Goal: Task Accomplishment & Management: Manage account settings

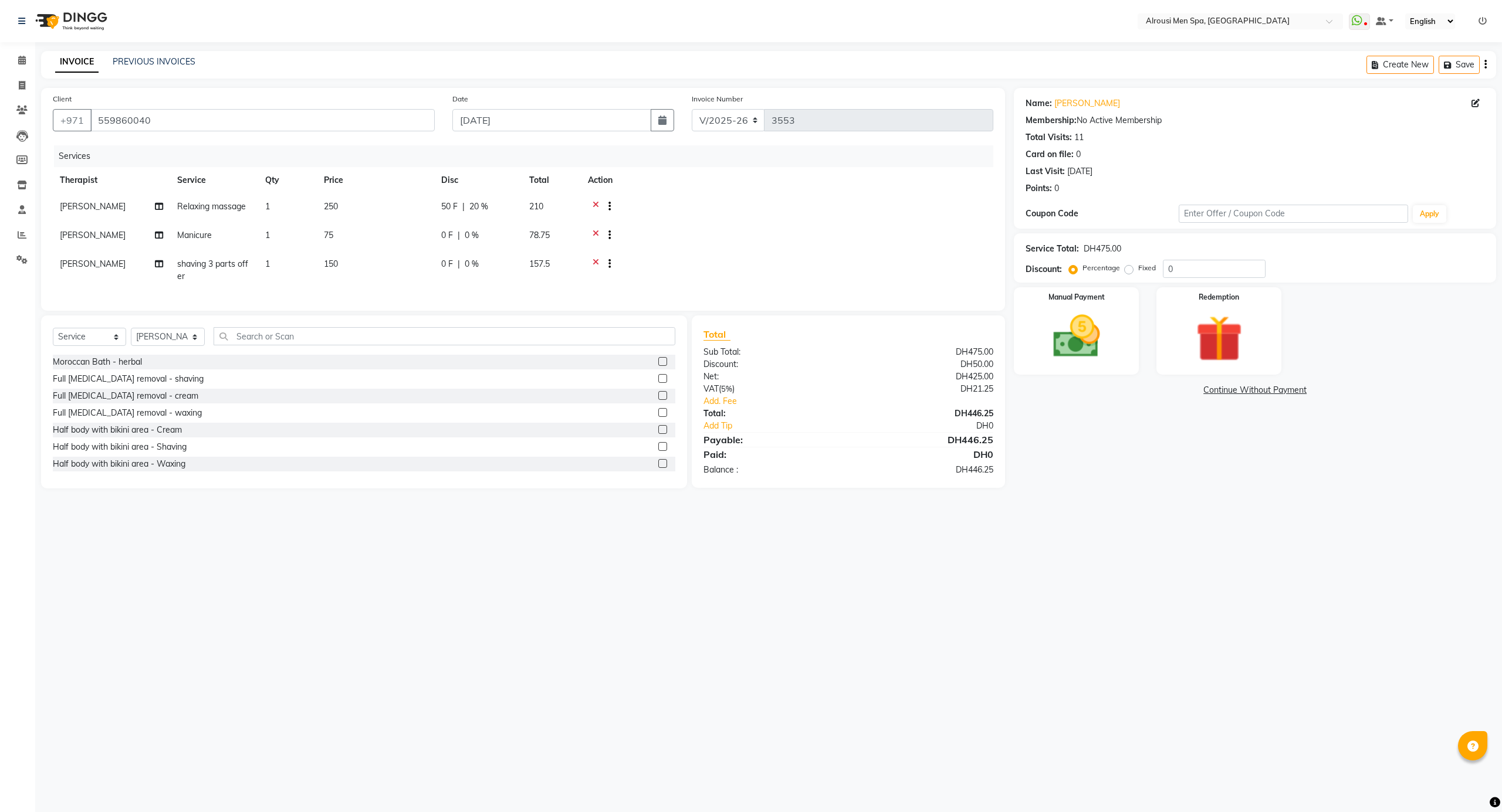
select select "5688"
select select "service"
select select "65366"
click at [21, 47] on div "Calendar Invoice Clients Leads Members Inventory Staff Reports Settings Complet…" at bounding box center [79, 414] width 159 height 761
click at [18, 53] on link "Calendar" at bounding box center [17, 61] width 28 height 19
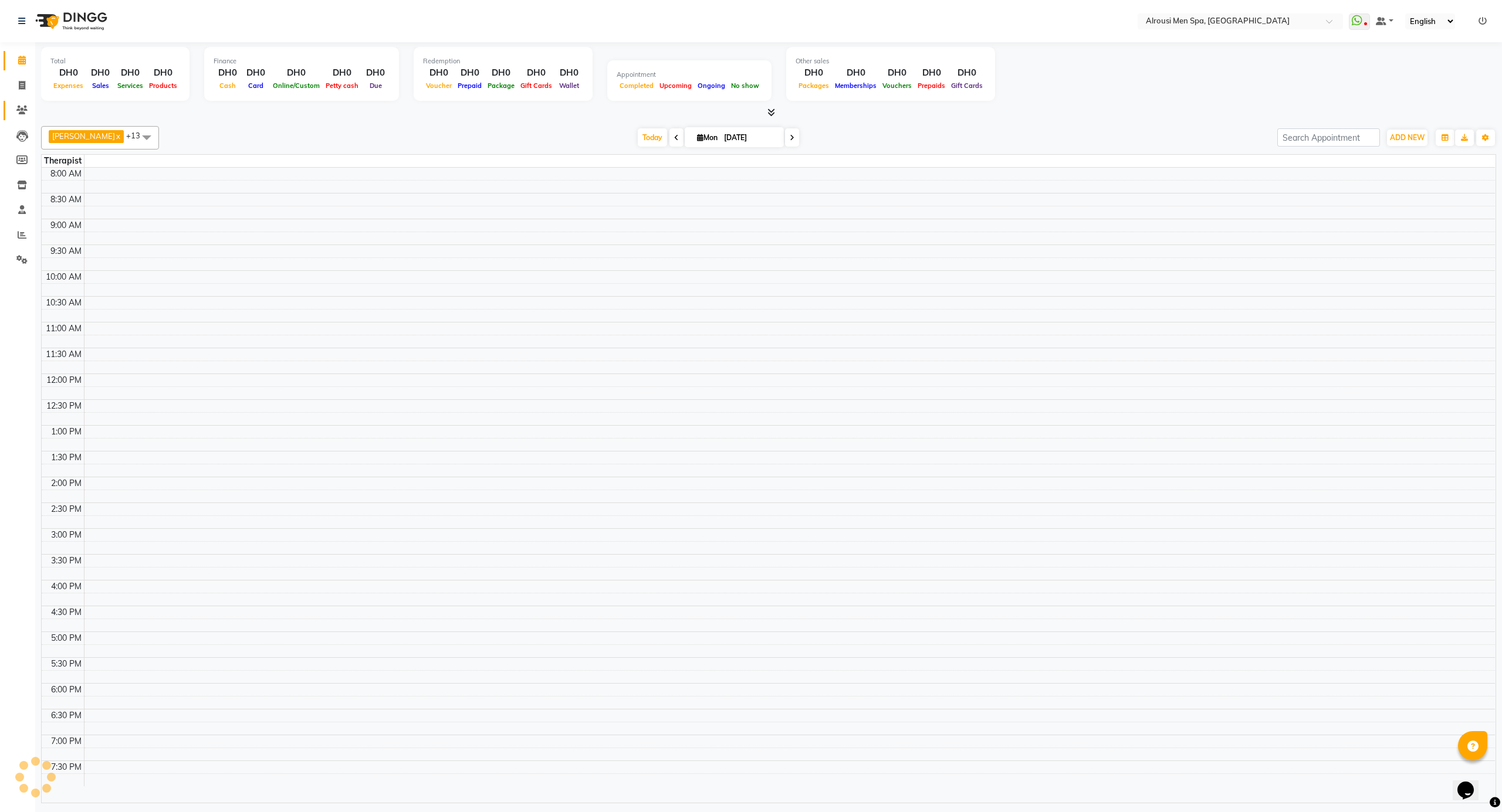
click at [29, 109] on span at bounding box center [22, 110] width 20 height 14
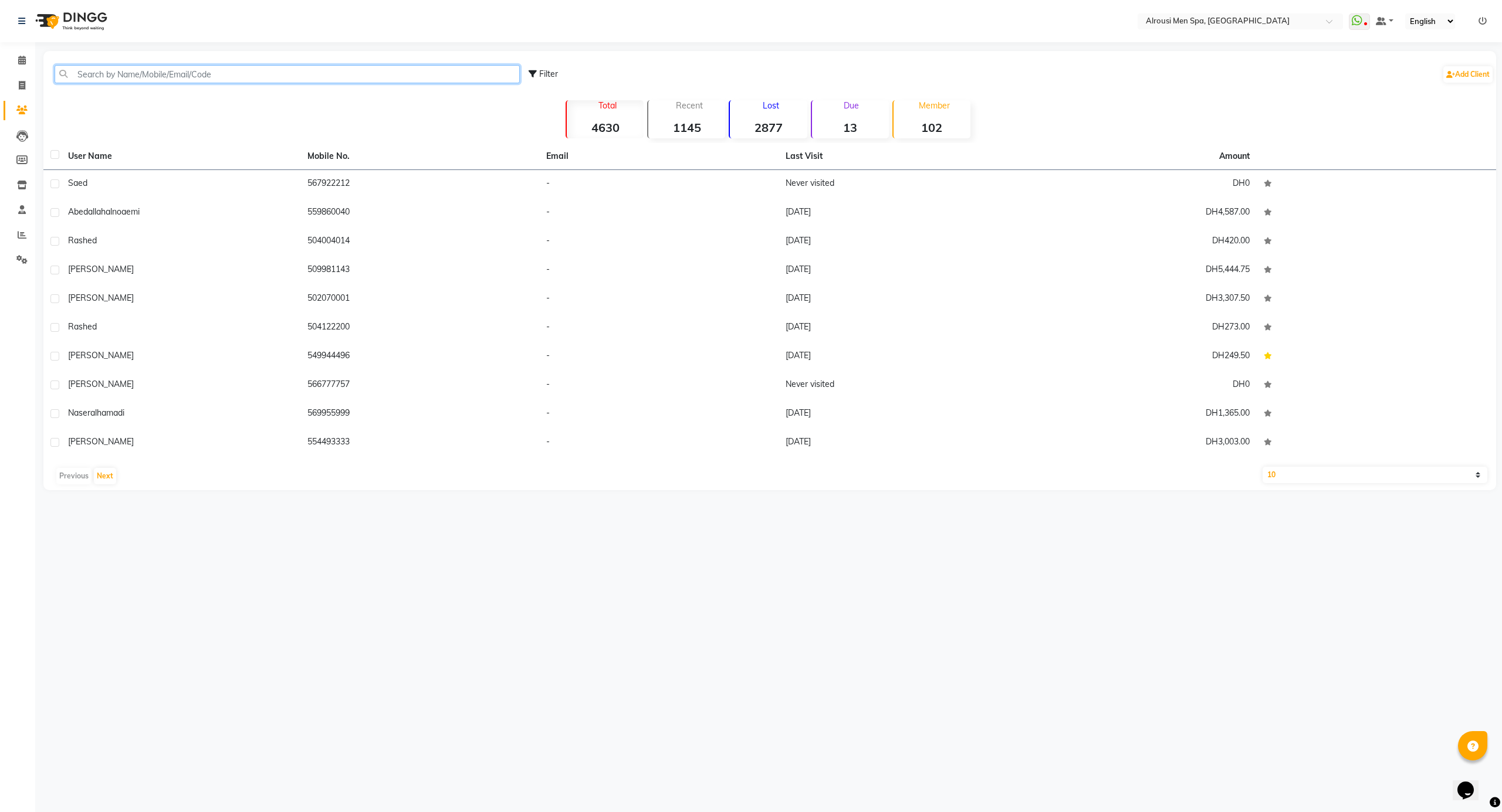
click at [224, 79] on input "text" at bounding box center [287, 74] width 465 height 18
click at [90, 71] on input "749" at bounding box center [287, 74] width 465 height 18
click at [88, 72] on input "749" at bounding box center [287, 74] width 465 height 18
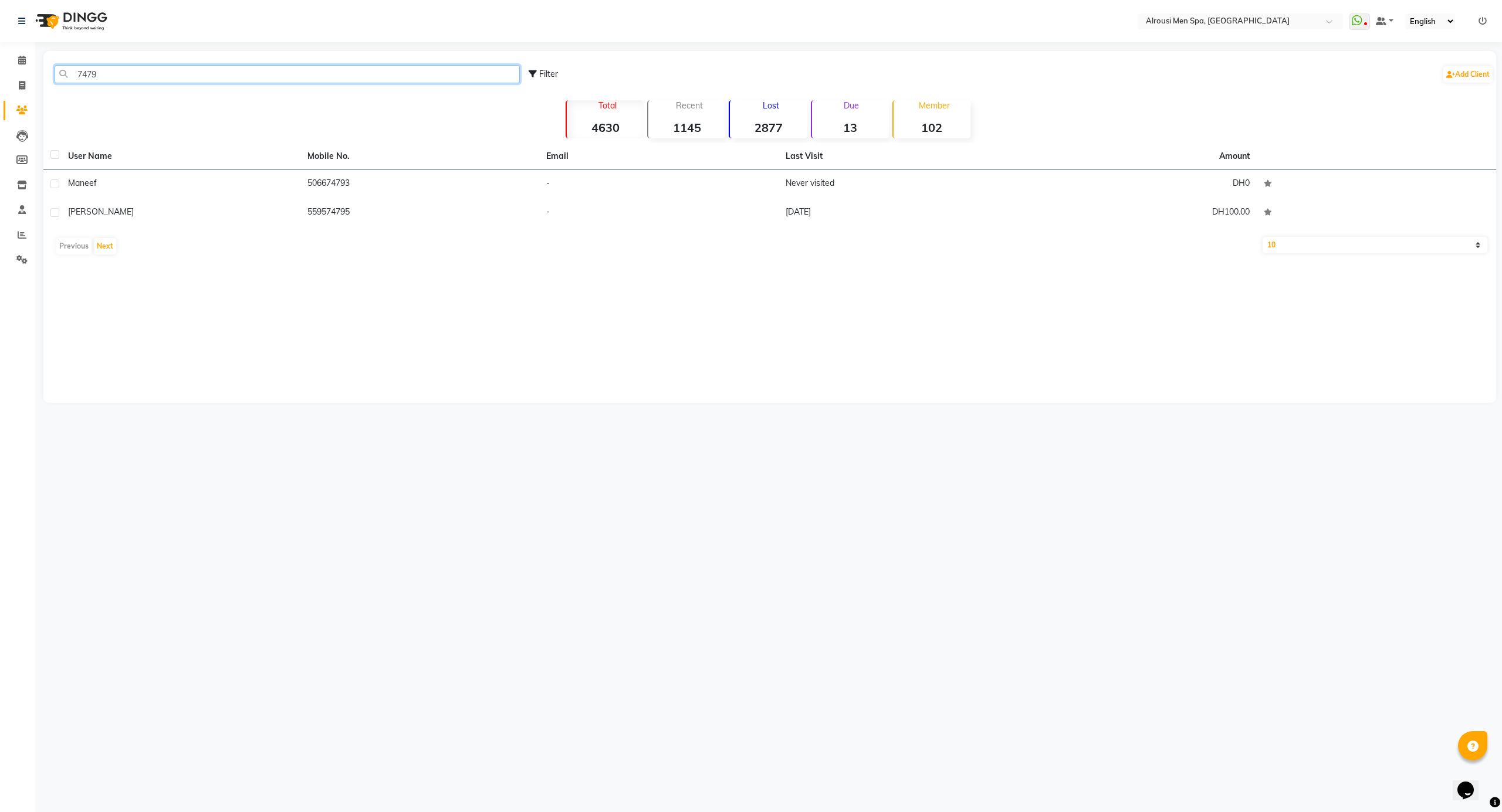
click at [108, 79] on input "7479" at bounding box center [287, 74] width 465 height 18
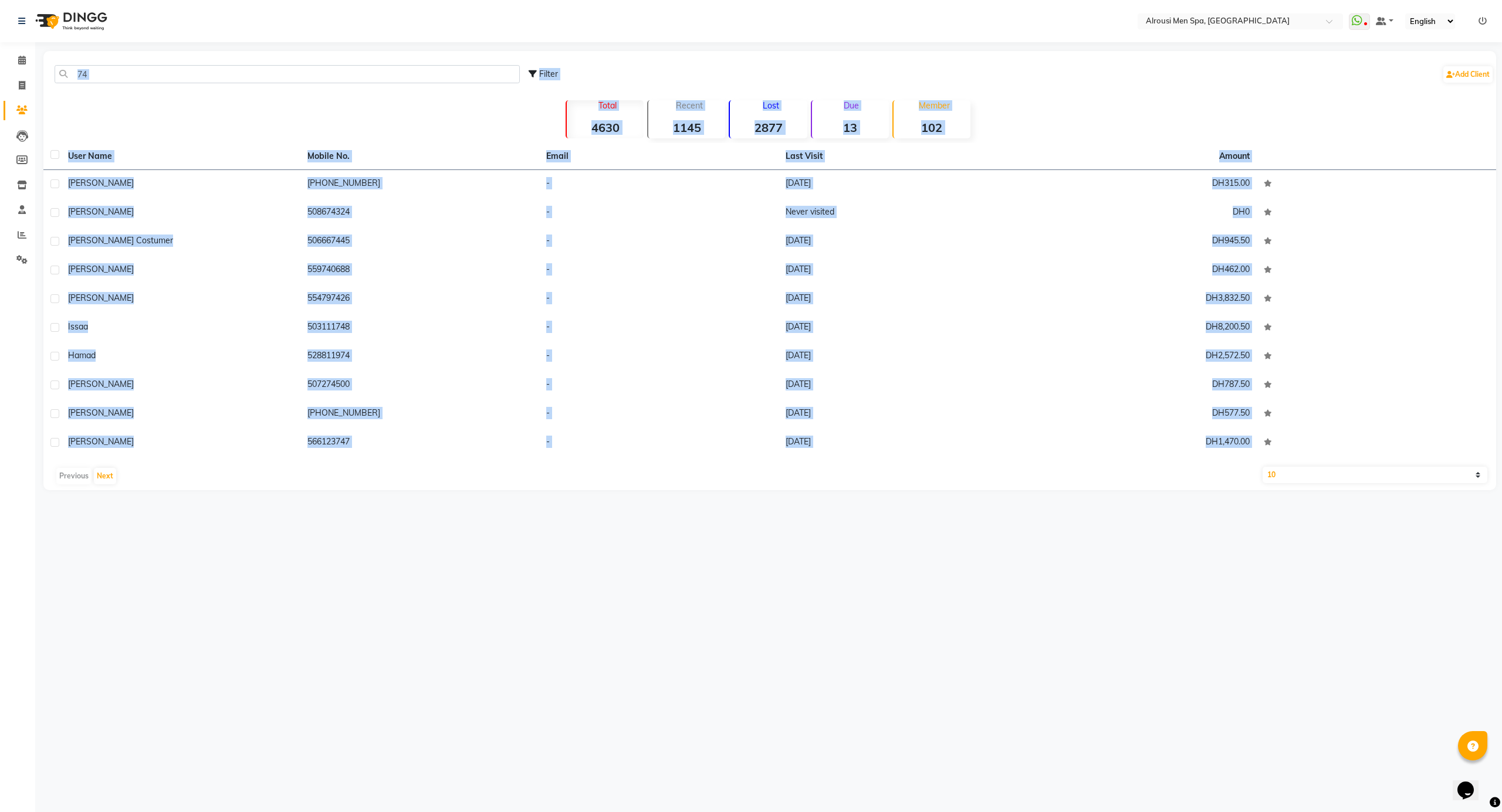
drag, startPoint x: 1324, startPoint y: 522, endPoint x: 1, endPoint y: 194, distance: 1363.1
click at [1, 194] on div "Select Location × Alrousi Men Spa, [GEOGRAPHIC_DATA] WhatsApp Status ✕ Status: …" at bounding box center [751, 406] width 1502 height 812
click at [330, 646] on div "Select Location × Alrousi Men Spa, [GEOGRAPHIC_DATA] WhatsApp Status ✕ Status: …" at bounding box center [751, 406] width 1502 height 812
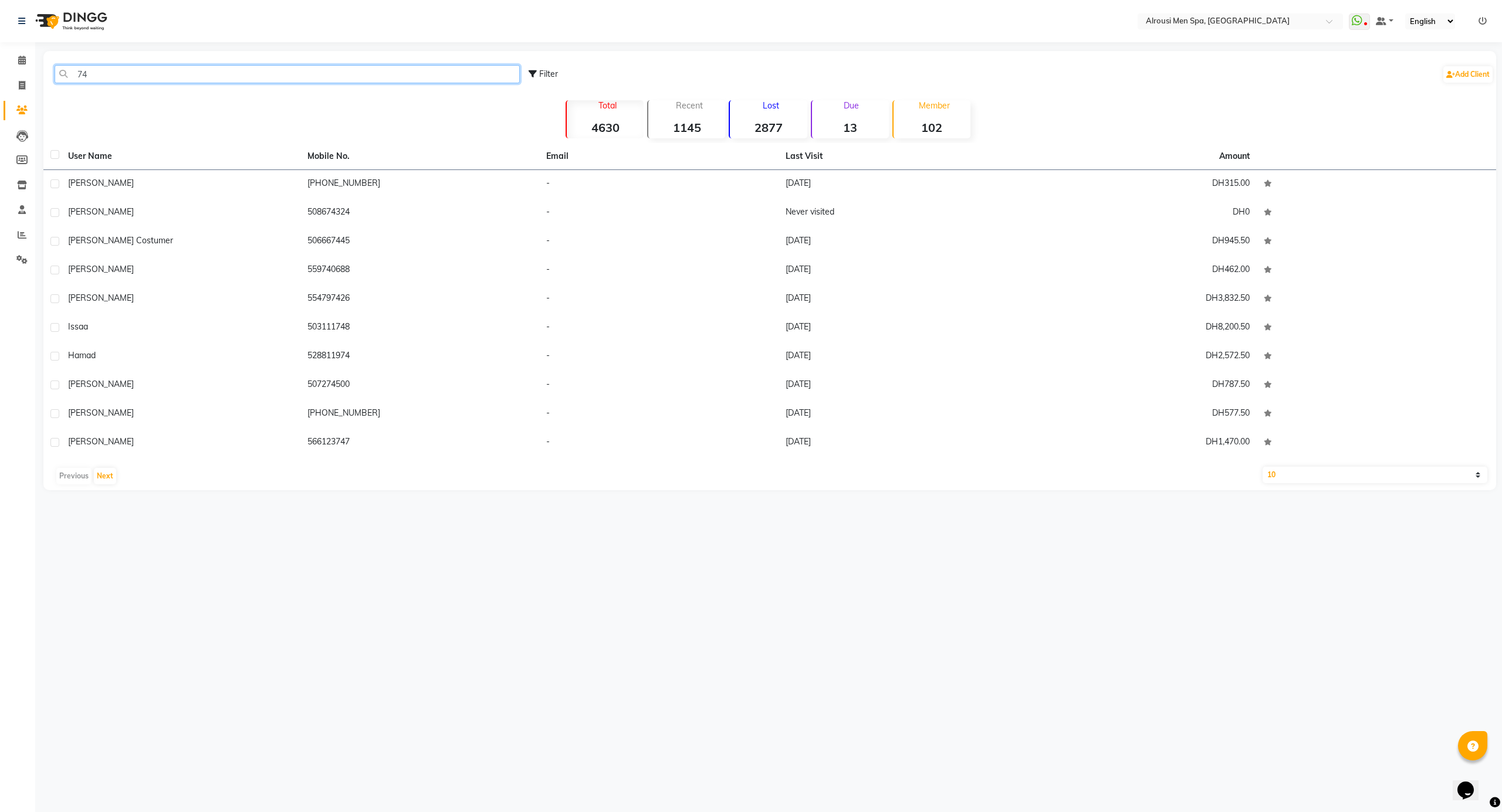
click at [160, 72] on input "74" at bounding box center [287, 74] width 465 height 18
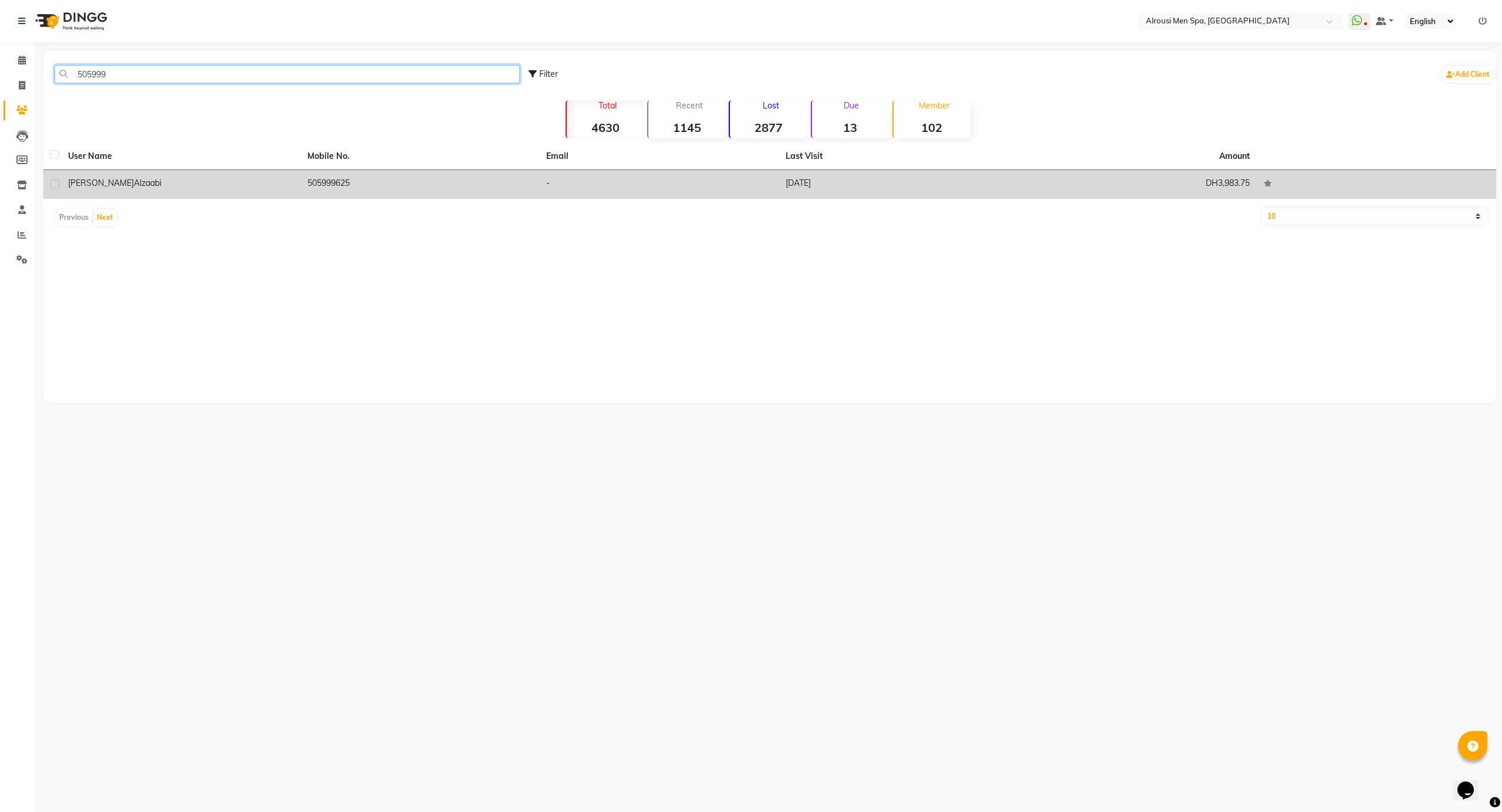
type input "505999"
click at [289, 187] on div "[PERSON_NAME]" at bounding box center [181, 183] width 225 height 13
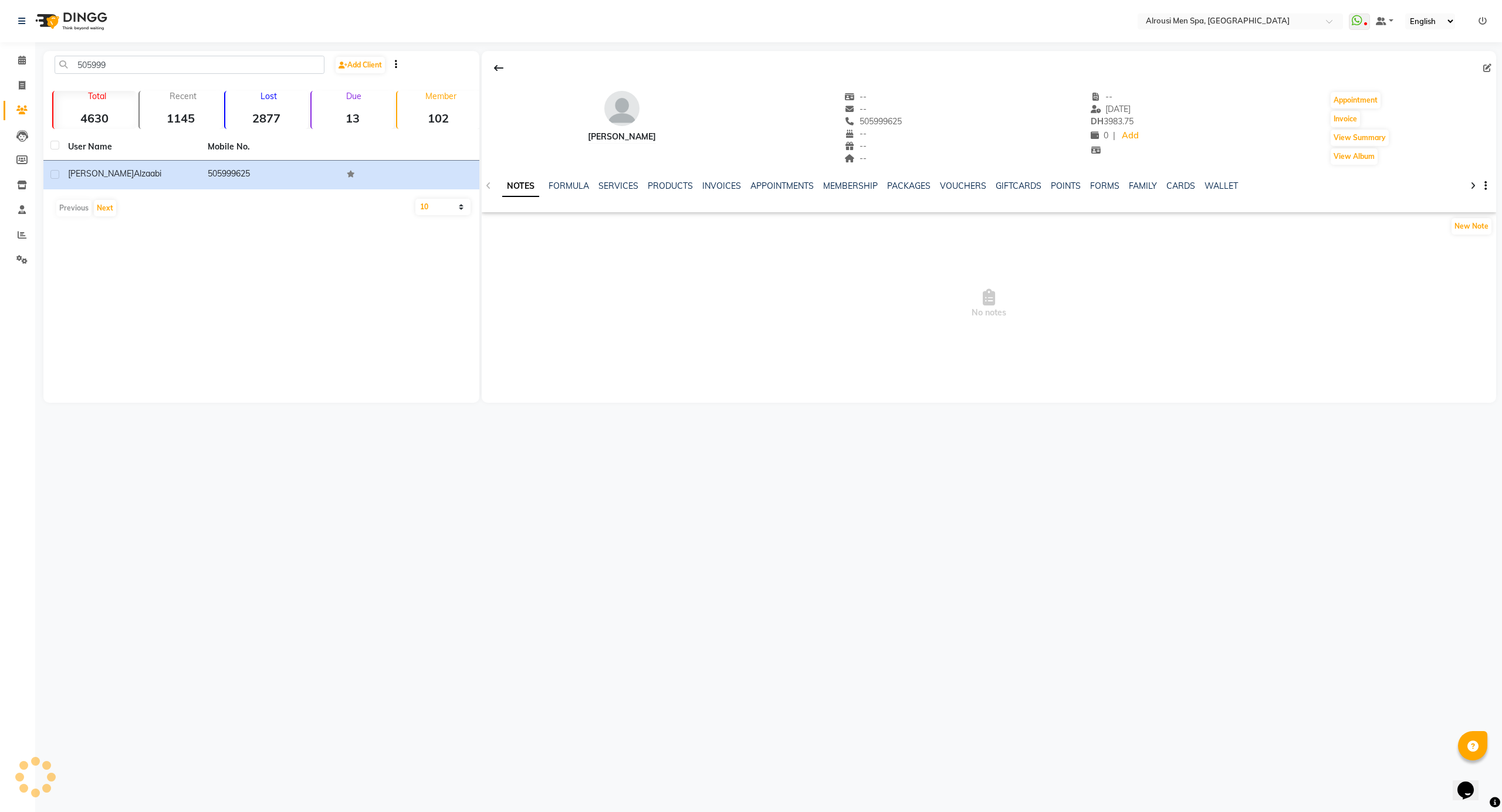
click at [638, 184] on ul "NOTES FORMULA SERVICES PRODUCTS INVOICES APPOINTMENTS MEMBERSHIP PACKAGES VOUCH…" at bounding box center [874, 186] width 745 height 13
click at [618, 184] on link "SERVICES" at bounding box center [618, 186] width 40 height 11
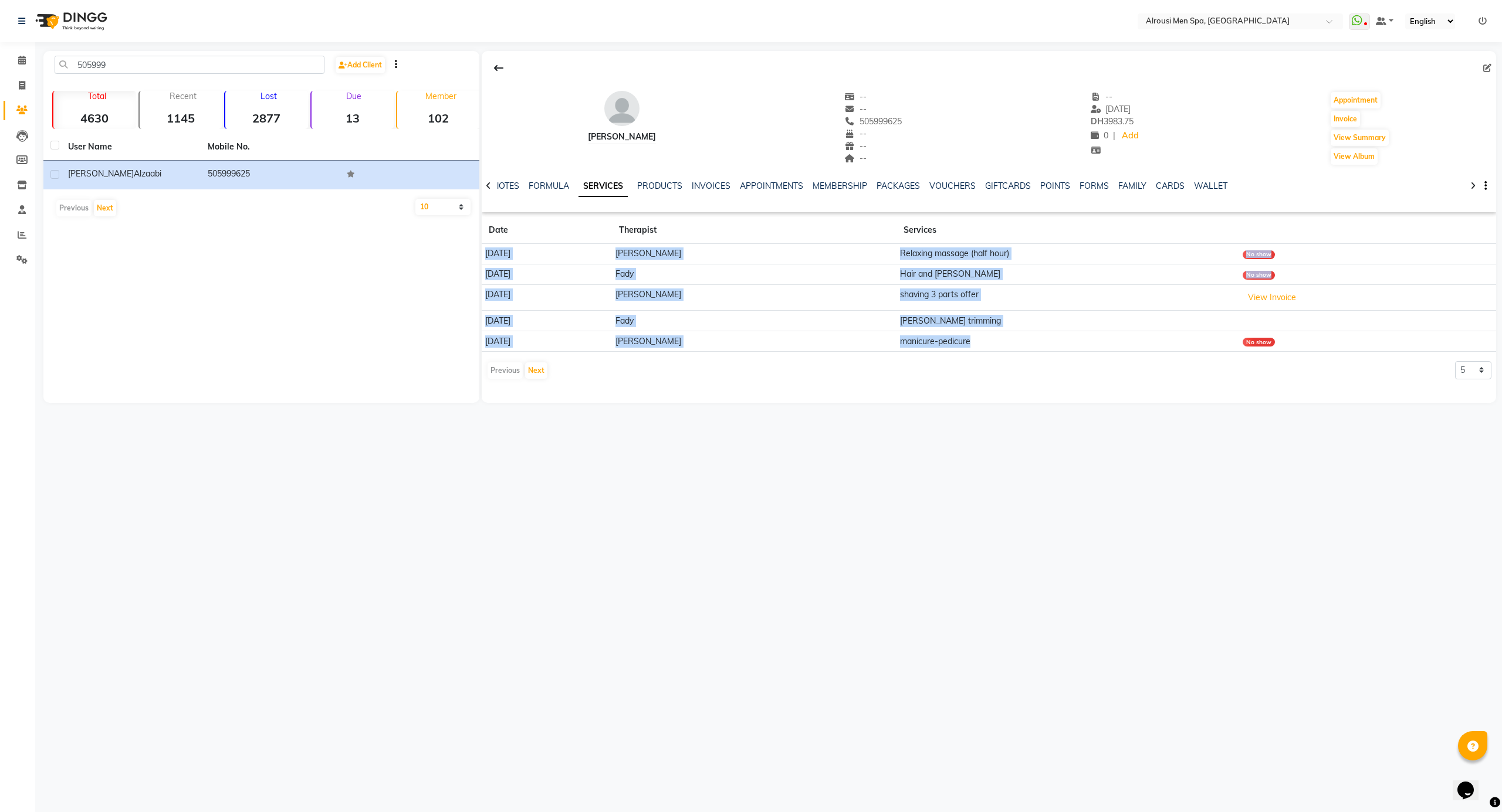
drag, startPoint x: 1019, startPoint y: 343, endPoint x: 486, endPoint y: 253, distance: 540.5
click at [486, 253] on tbody "[DATE] [PERSON_NAME] massage (half hour) No show [DATE] Fady Hair and [PERSON_N…" at bounding box center [988, 297] width 1015 height 108
click at [486, 253] on td "[DATE]" at bounding box center [546, 254] width 130 height 20
drag, startPoint x: 486, startPoint y: 252, endPoint x: 1038, endPoint y: 336, distance: 558.4
click at [1038, 336] on tbody "[DATE] [PERSON_NAME] massage (half hour) No show [DATE] Fady Hair and [PERSON_N…" at bounding box center [988, 297] width 1015 height 108
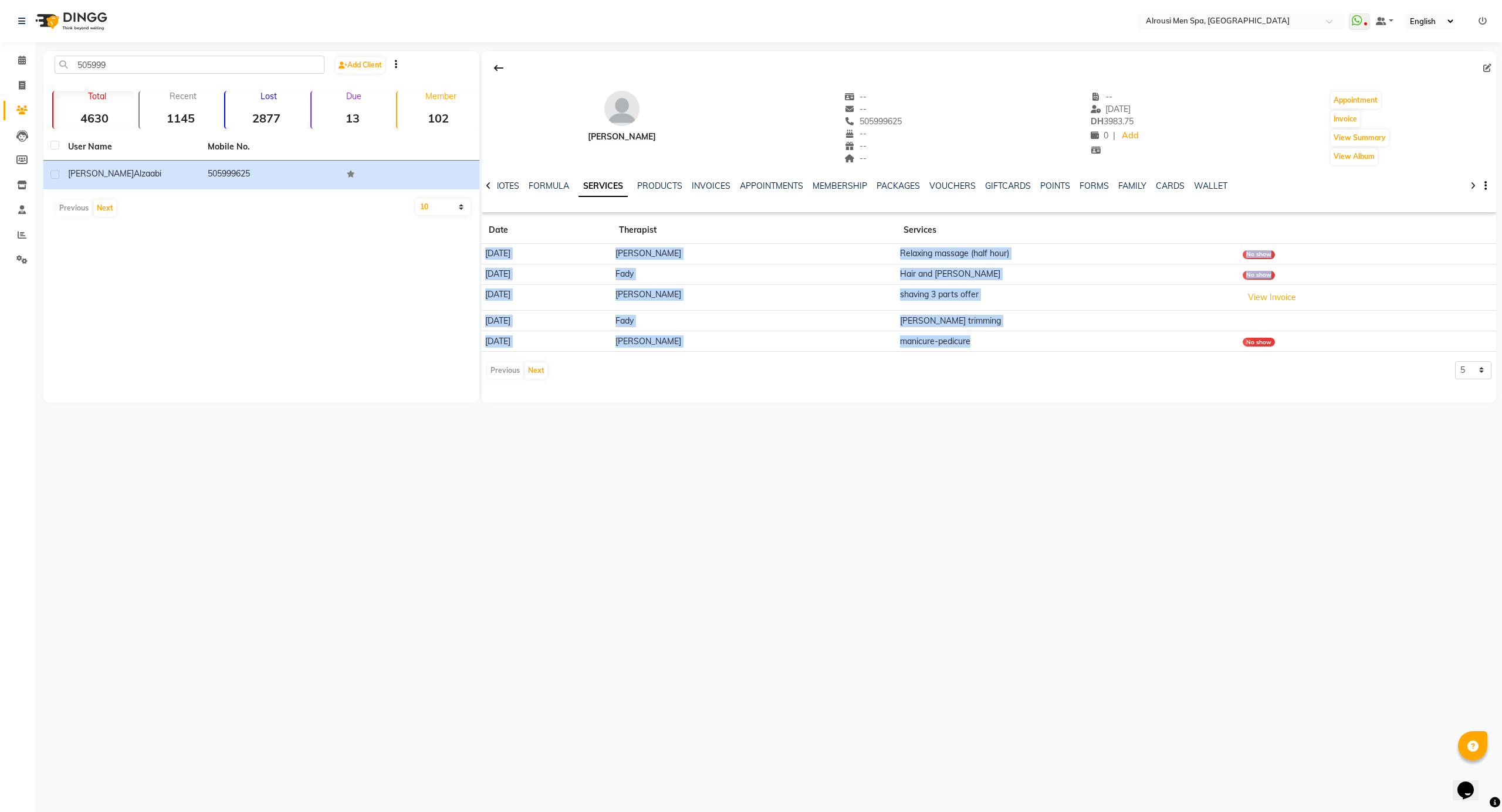
click at [1038, 336] on td "manicure-pedicure" at bounding box center [1067, 342] width 342 height 20
drag, startPoint x: 998, startPoint y: 338, endPoint x: 481, endPoint y: 255, distance: 523.6
click at [481, 255] on tbody "[DATE] [PERSON_NAME] massage (half hour) No show [DATE] Fady Hair and [PERSON_N…" at bounding box center [988, 297] width 1015 height 108
click at [481, 255] on td "[DATE]" at bounding box center [546, 254] width 130 height 20
drag, startPoint x: 486, startPoint y: 255, endPoint x: 988, endPoint y: 340, distance: 509.1
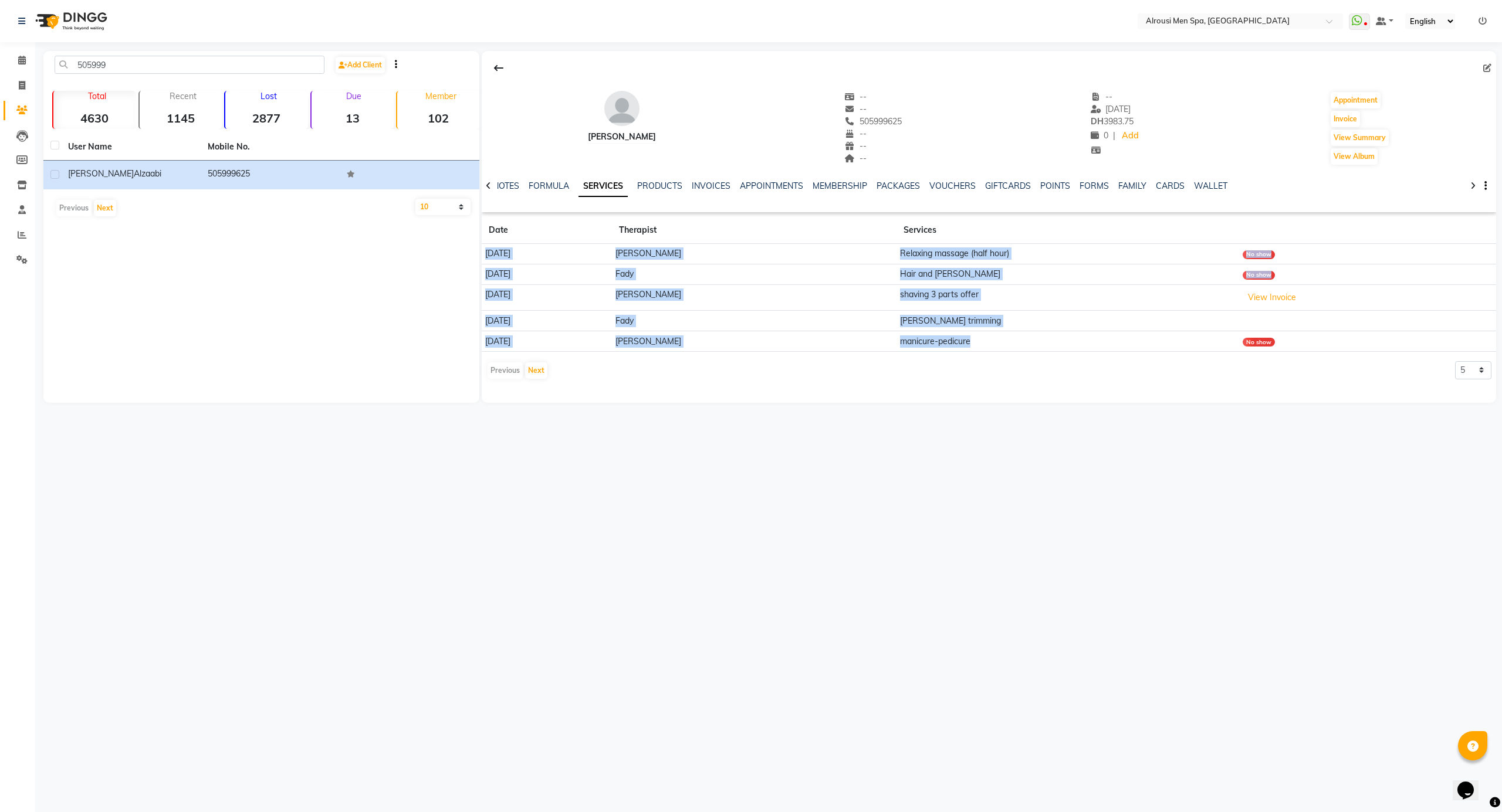
click at [988, 340] on tbody "[DATE] [PERSON_NAME] massage (half hour) No show [DATE] Fady Hair and [PERSON_N…" at bounding box center [988, 297] width 1015 height 108
click at [996, 343] on td "manicure-pedicure" at bounding box center [1067, 342] width 342 height 20
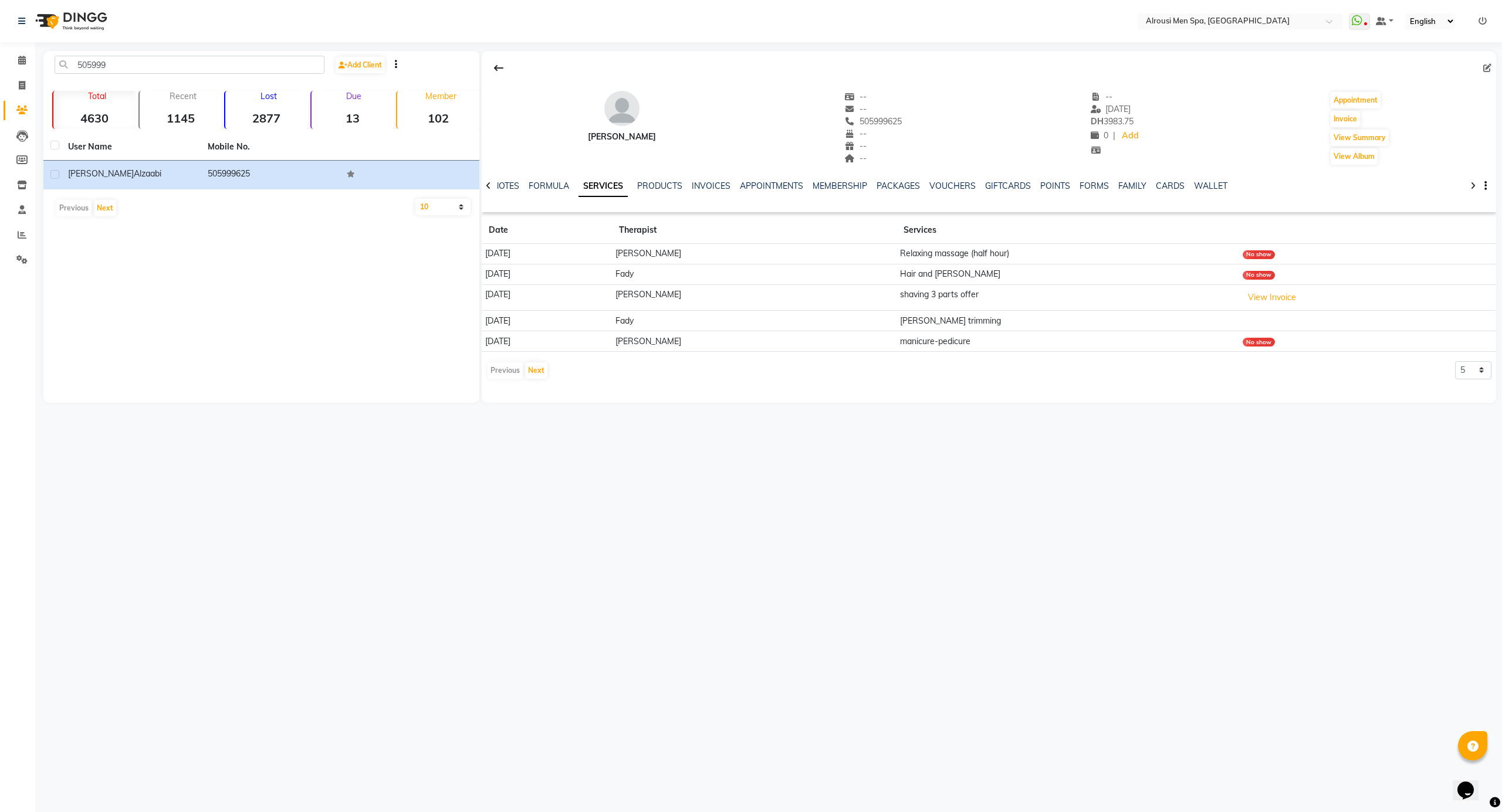
drag, startPoint x: 996, startPoint y: 343, endPoint x: 536, endPoint y: 261, distance: 467.3
click at [538, 261] on tbody "[DATE] [PERSON_NAME] massage (half hour) No show [DATE] Fady Hair and [PERSON_N…" at bounding box center [988, 297] width 1015 height 108
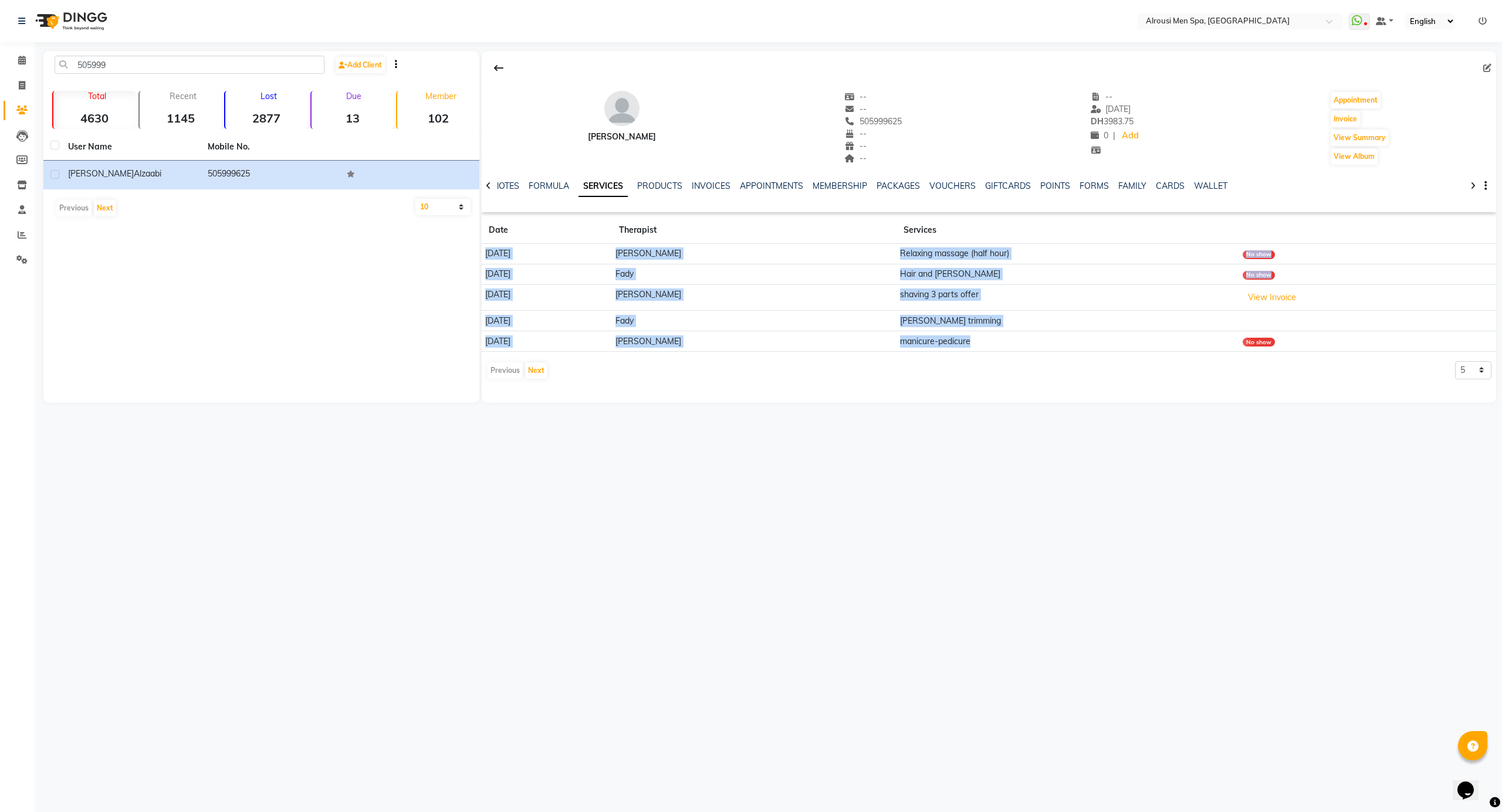
drag, startPoint x: 486, startPoint y: 250, endPoint x: 1008, endPoint y: 346, distance: 530.8
click at [1008, 346] on tbody "[DATE] [PERSON_NAME] massage (half hour) No show [DATE] Fady Hair and [PERSON_N…" at bounding box center [988, 297] width 1015 height 108
click at [1008, 346] on td "manicure-pedicure" at bounding box center [1067, 342] width 342 height 20
drag, startPoint x: 996, startPoint y: 346, endPoint x: 493, endPoint y: 259, distance: 510.5
click at [493, 259] on tbody "[DATE] [PERSON_NAME] massage (half hour) No show [DATE] Fady Hair and [PERSON_N…" at bounding box center [988, 297] width 1015 height 108
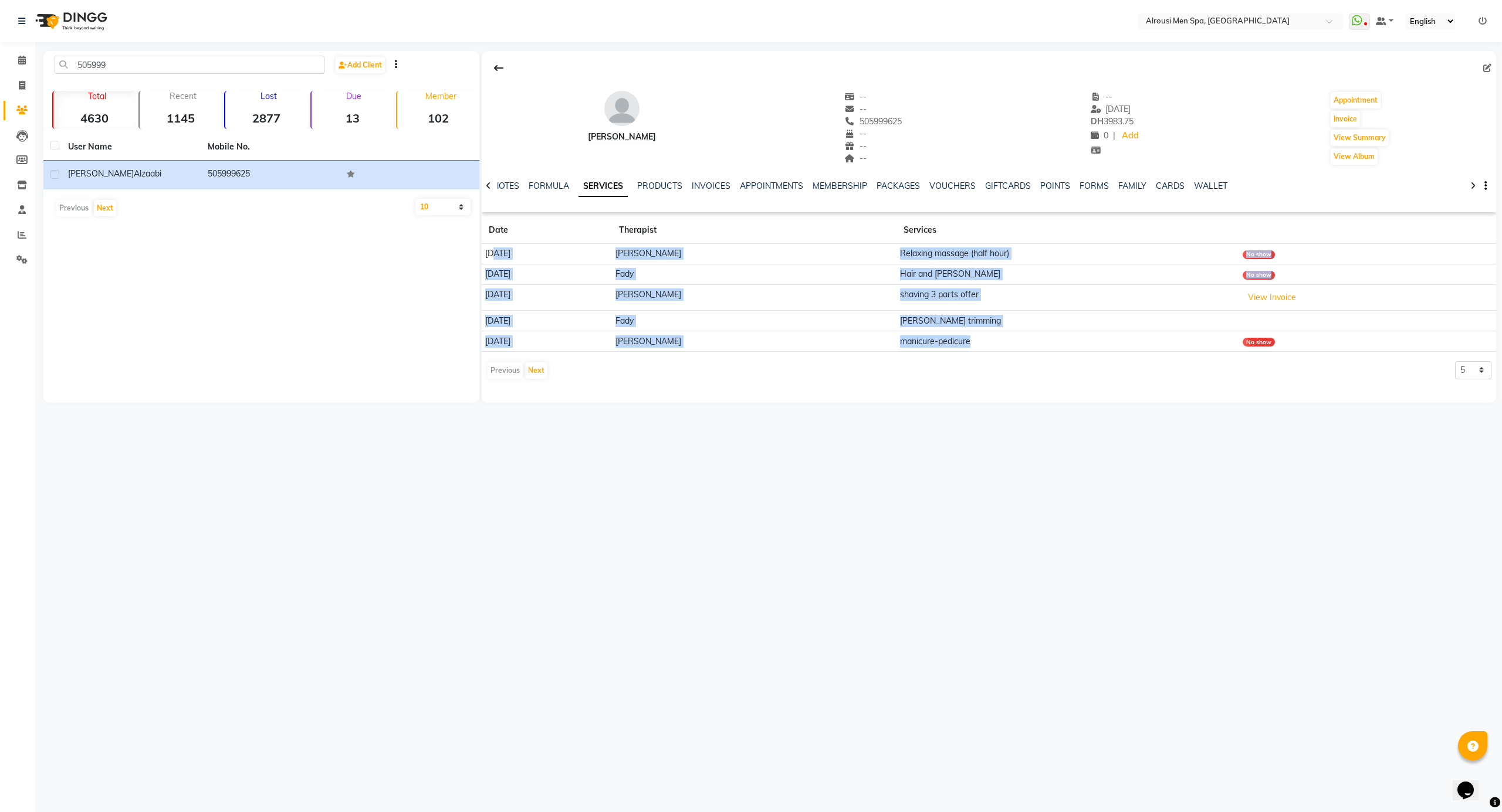
click at [608, 287] on td "[DATE]" at bounding box center [546, 297] width 130 height 26
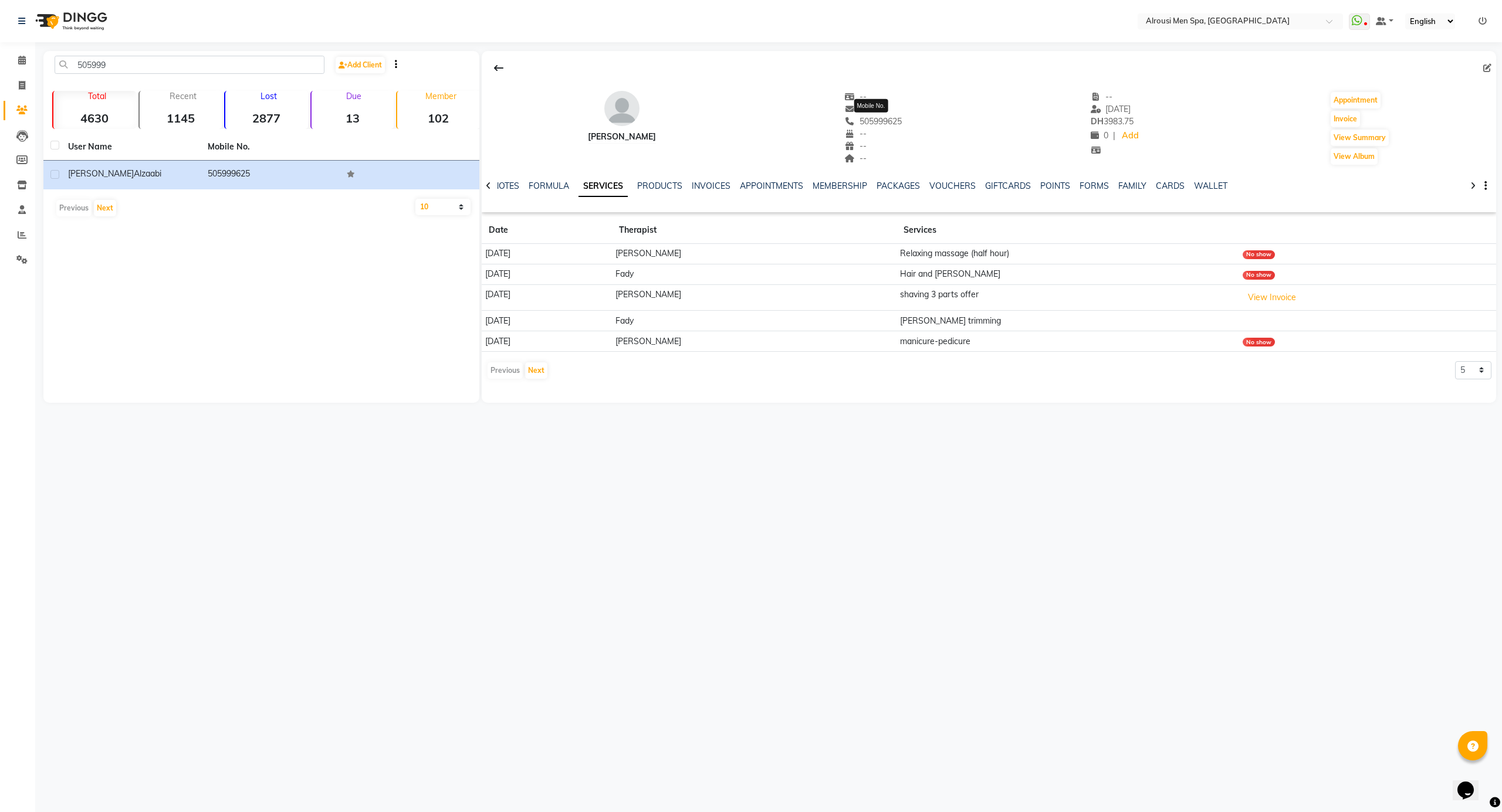
click at [881, 122] on span "505999625" at bounding box center [873, 122] width 57 height 11
copy div "505999625 Mobile No."
click at [32, 62] on li "Calendar" at bounding box center [17, 61] width 35 height 25
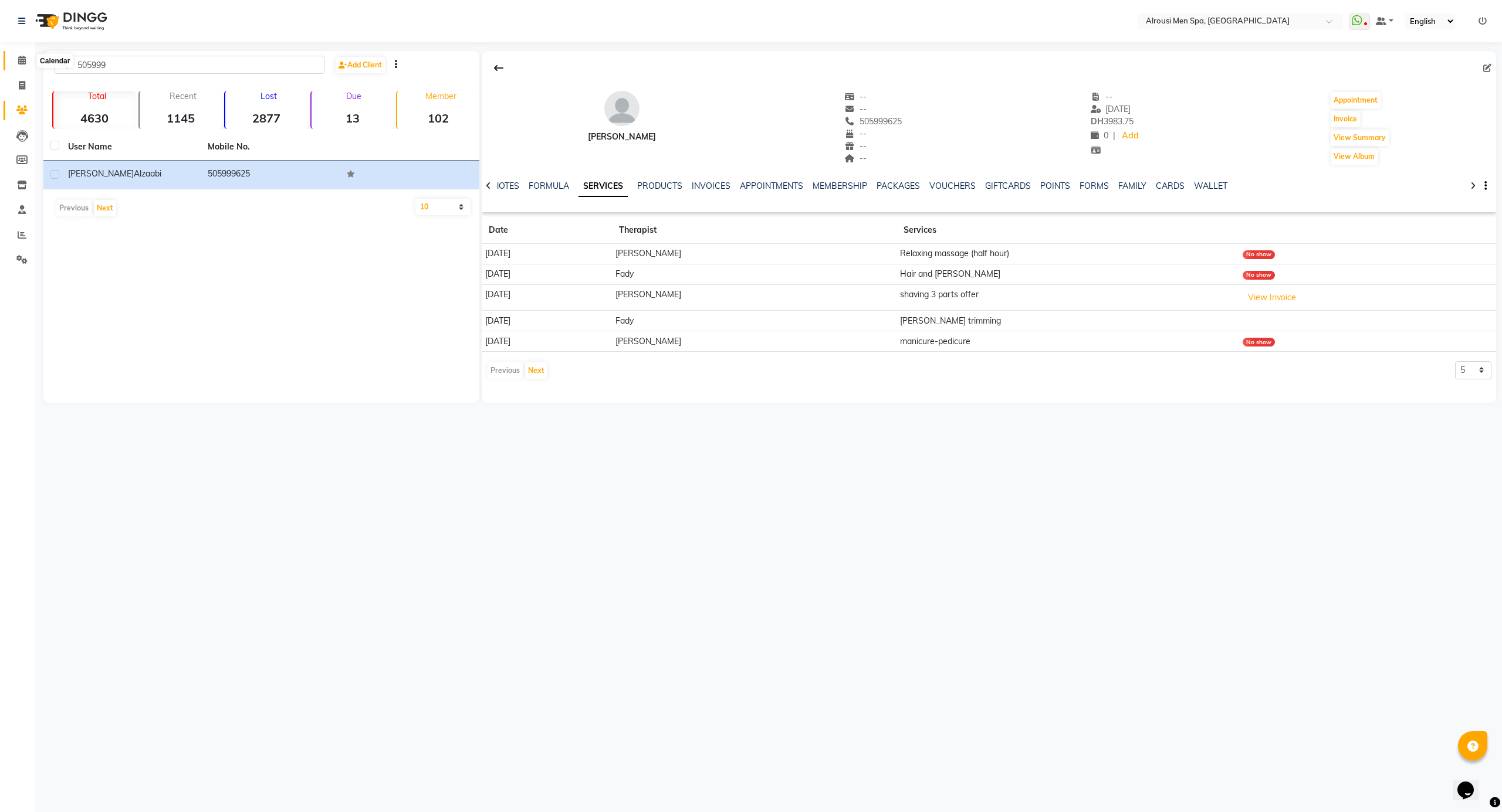
click at [19, 57] on icon at bounding box center [21, 60] width 8 height 9
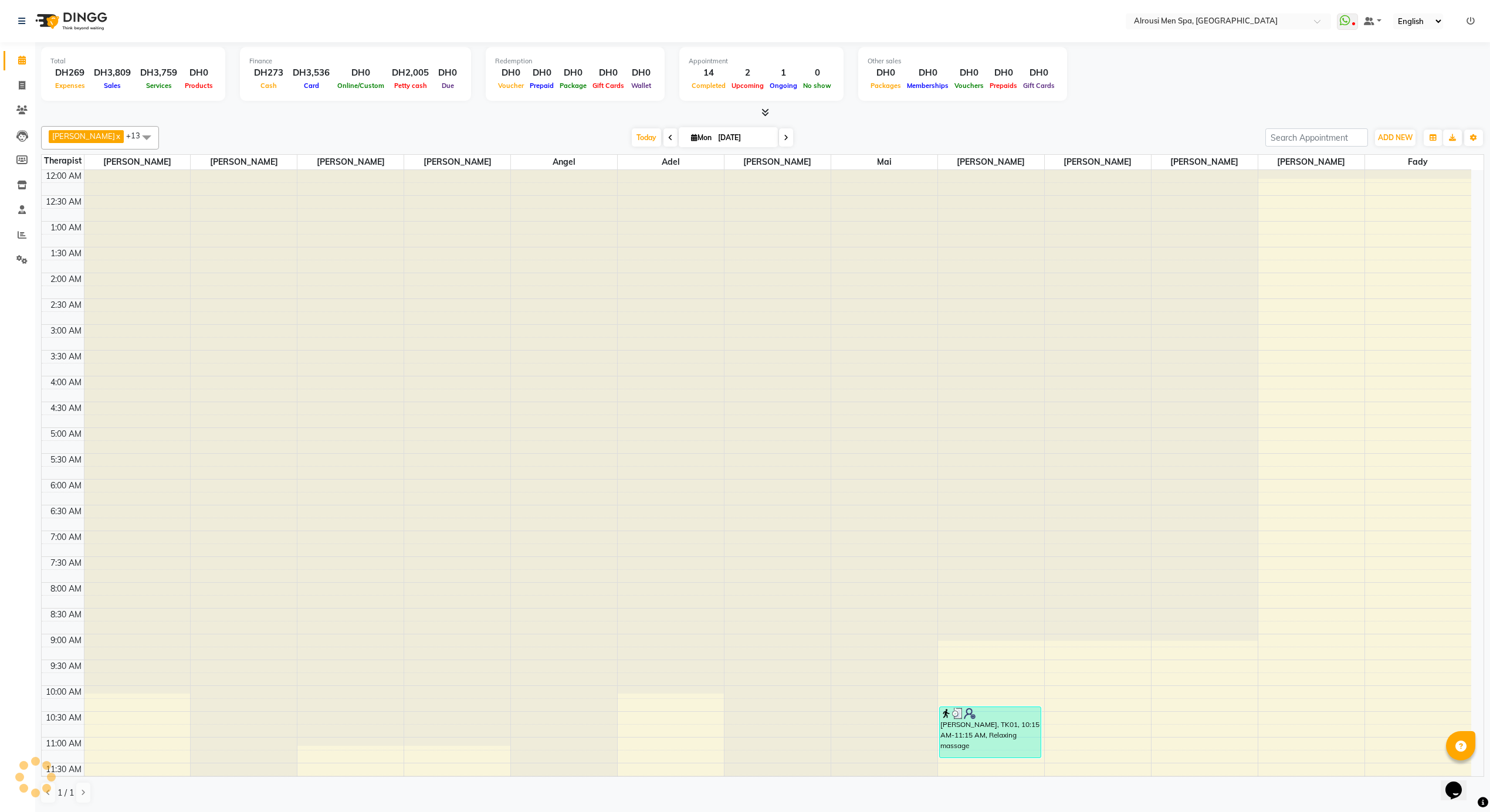
scroll to position [658, 0]
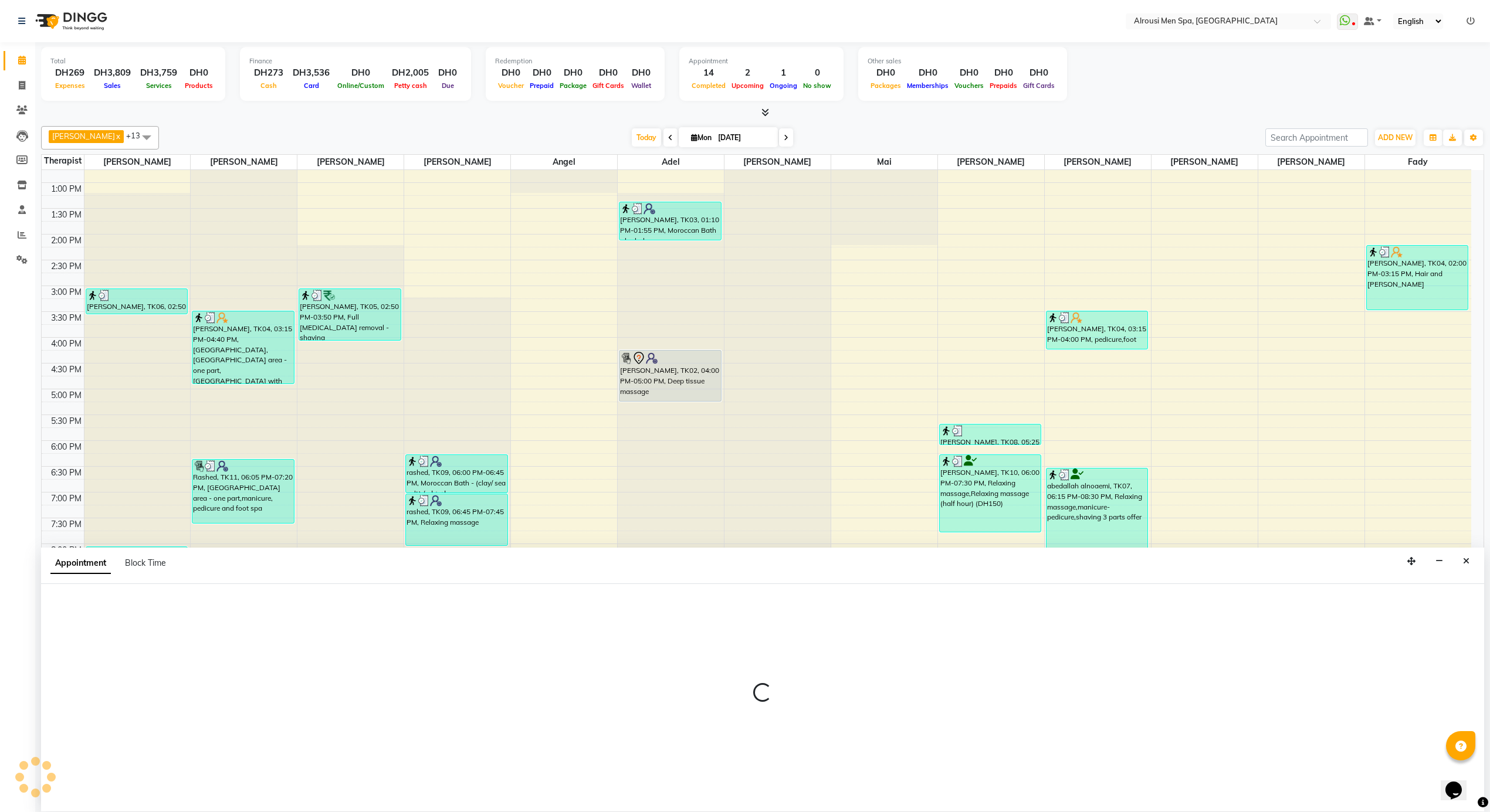
select select "38887"
select select "tentative"
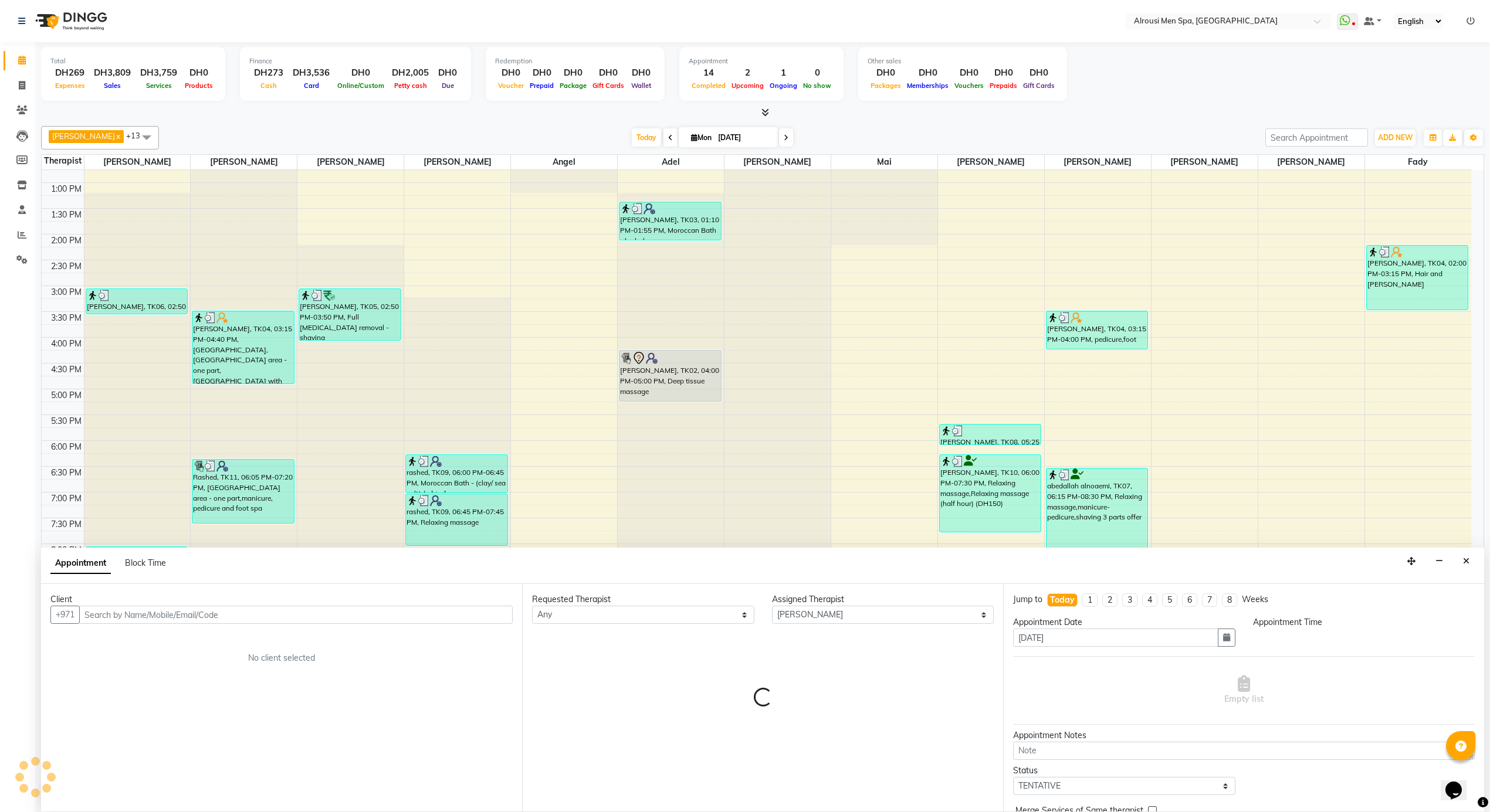
scroll to position [1, 0]
select select "1320"
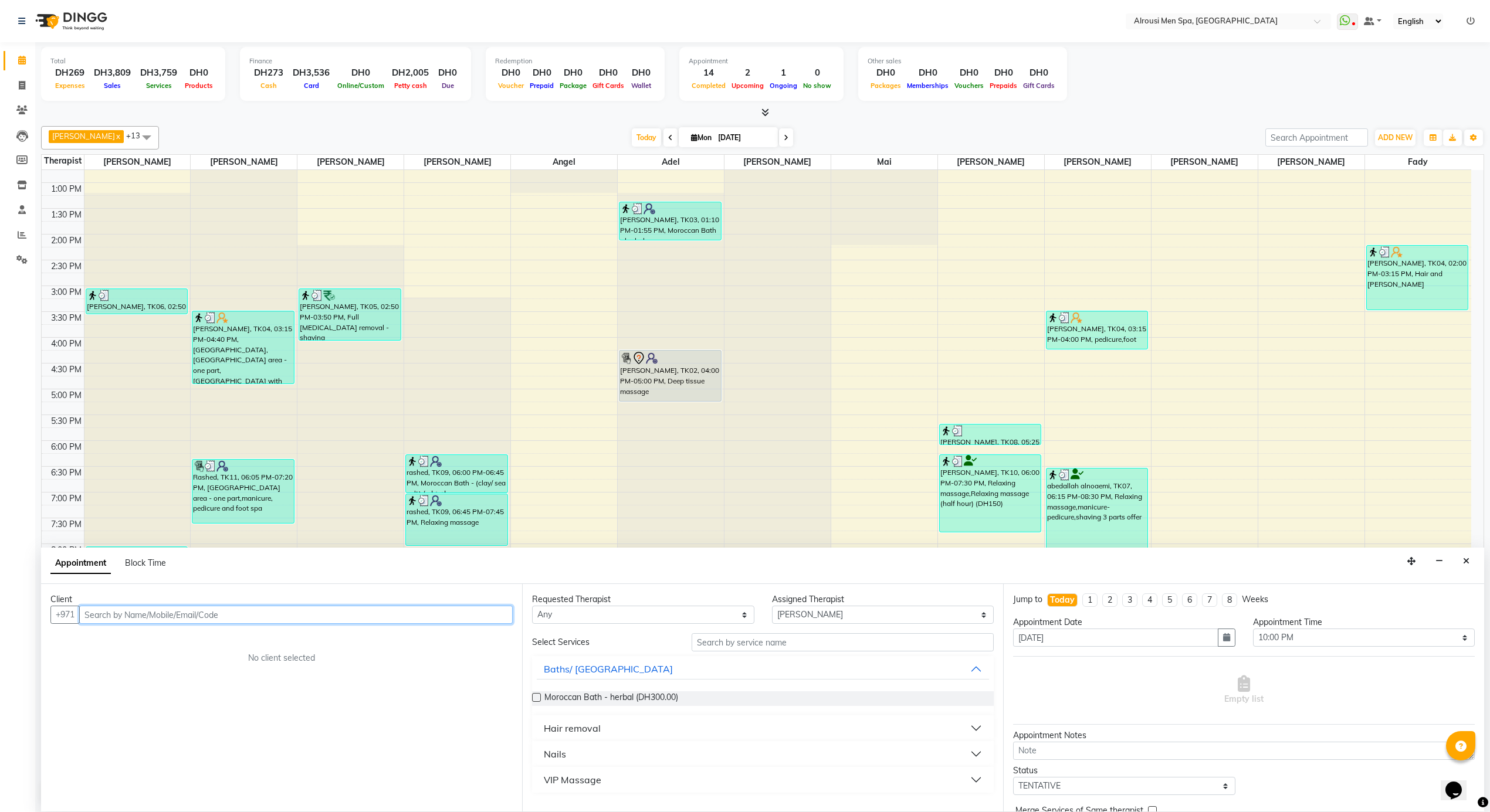
paste input "505999625"
click at [191, 646] on button "[PERSON_NAME] 505999625" at bounding box center [160, 640] width 159 height 18
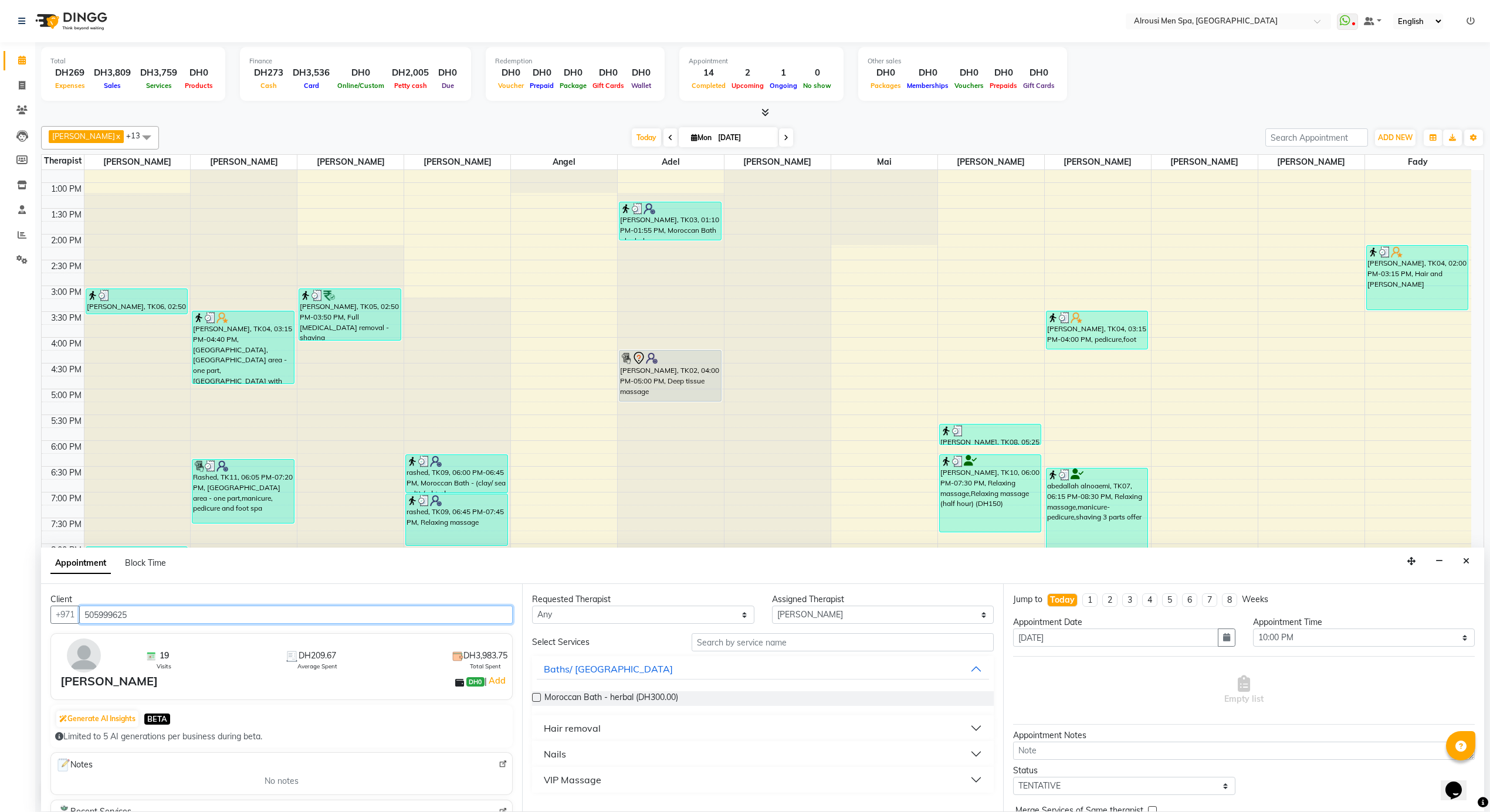
type input "505999625"
click at [823, 649] on input "text" at bounding box center [843, 642] width 302 height 18
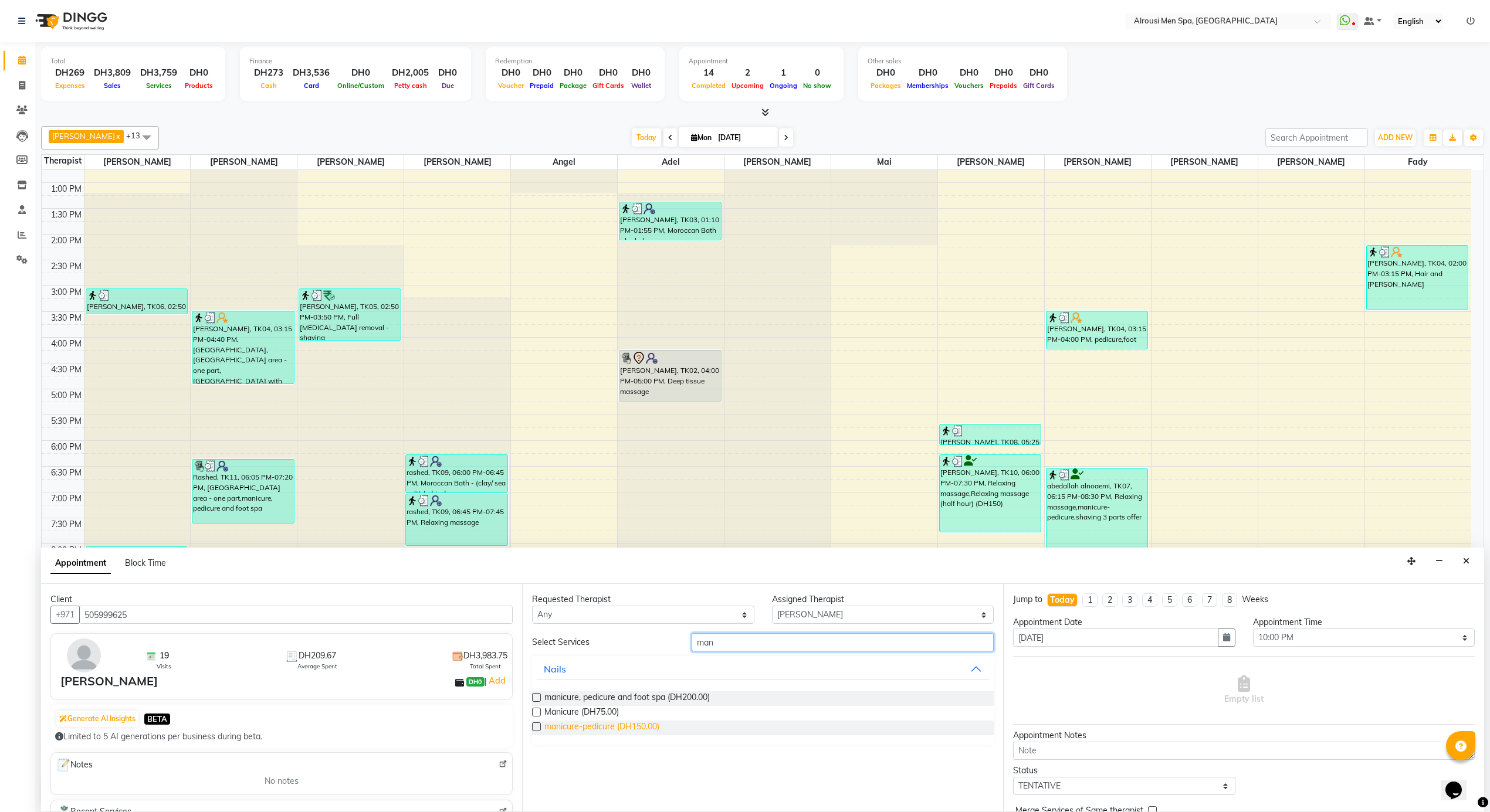
type input "man"
click at [633, 730] on span "manicure-pedicure (DH150.00)" at bounding box center [602, 728] width 115 height 15
checkbox input "false"
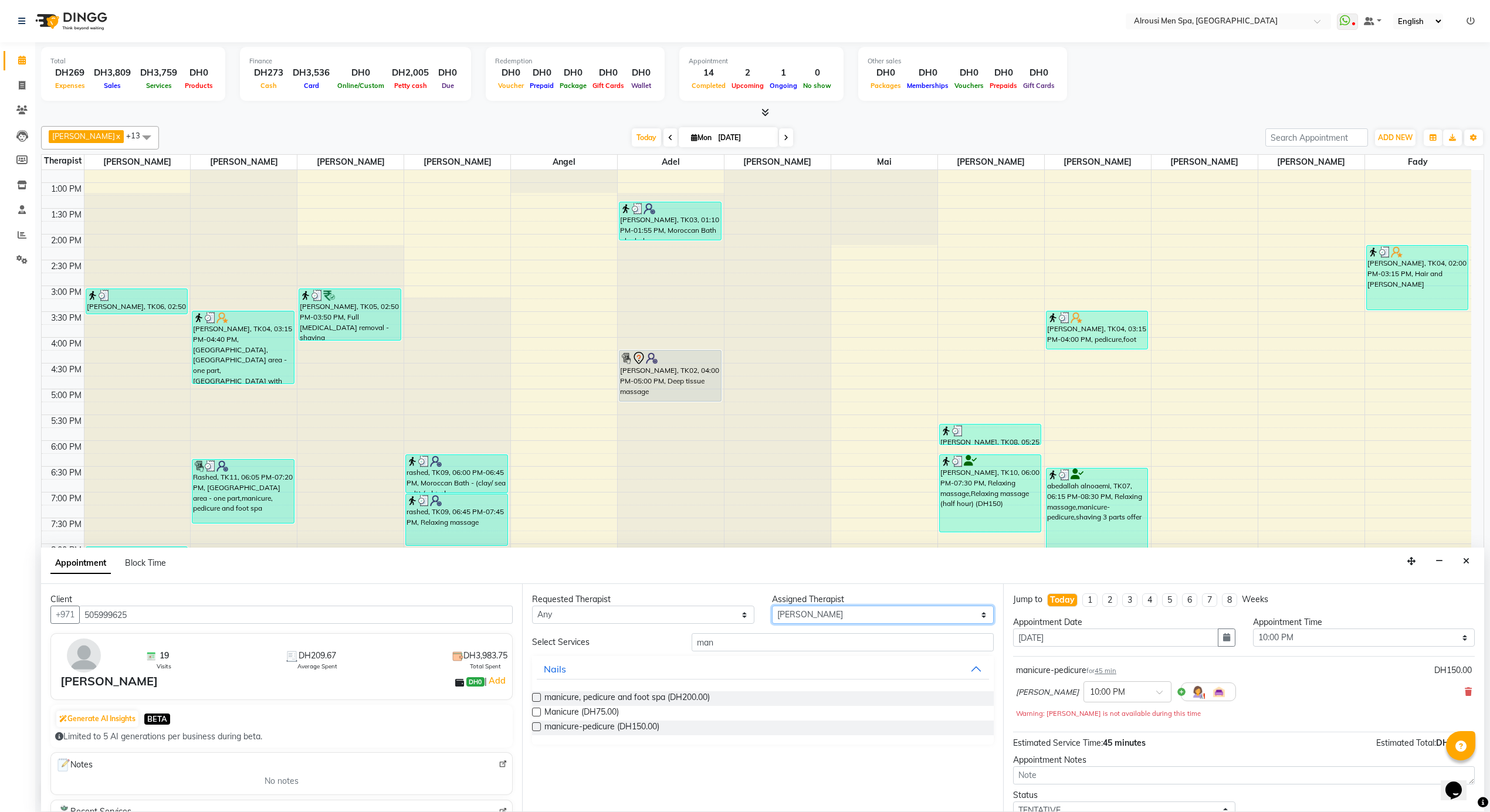
drag, startPoint x: 830, startPoint y: 621, endPoint x: 823, endPoint y: 608, distance: 14.8
click at [830, 621] on select "Select [PERSON_NAME] [PERSON_NAME] [PERSON_NAME] [PERSON_NAME] Mai [PERSON_NAME…" at bounding box center [883, 615] width 222 height 18
select select "38890"
click at [772, 606] on select "Select [PERSON_NAME] [PERSON_NAME] [PERSON_NAME] [PERSON_NAME] Mai [PERSON_NAME…" at bounding box center [883, 615] width 222 height 18
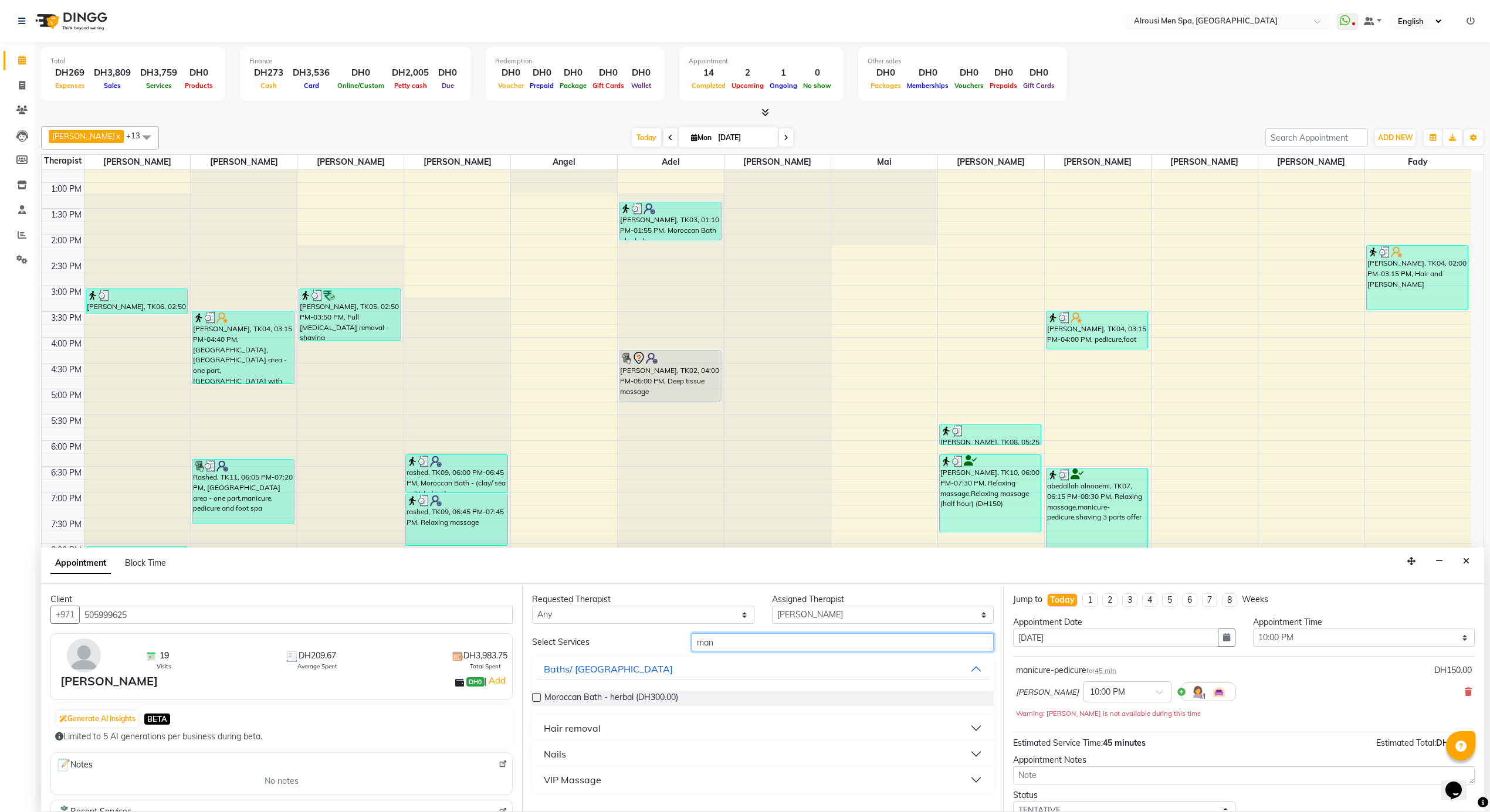
click at [796, 638] on input "man" at bounding box center [843, 642] width 302 height 18
type input "mani"
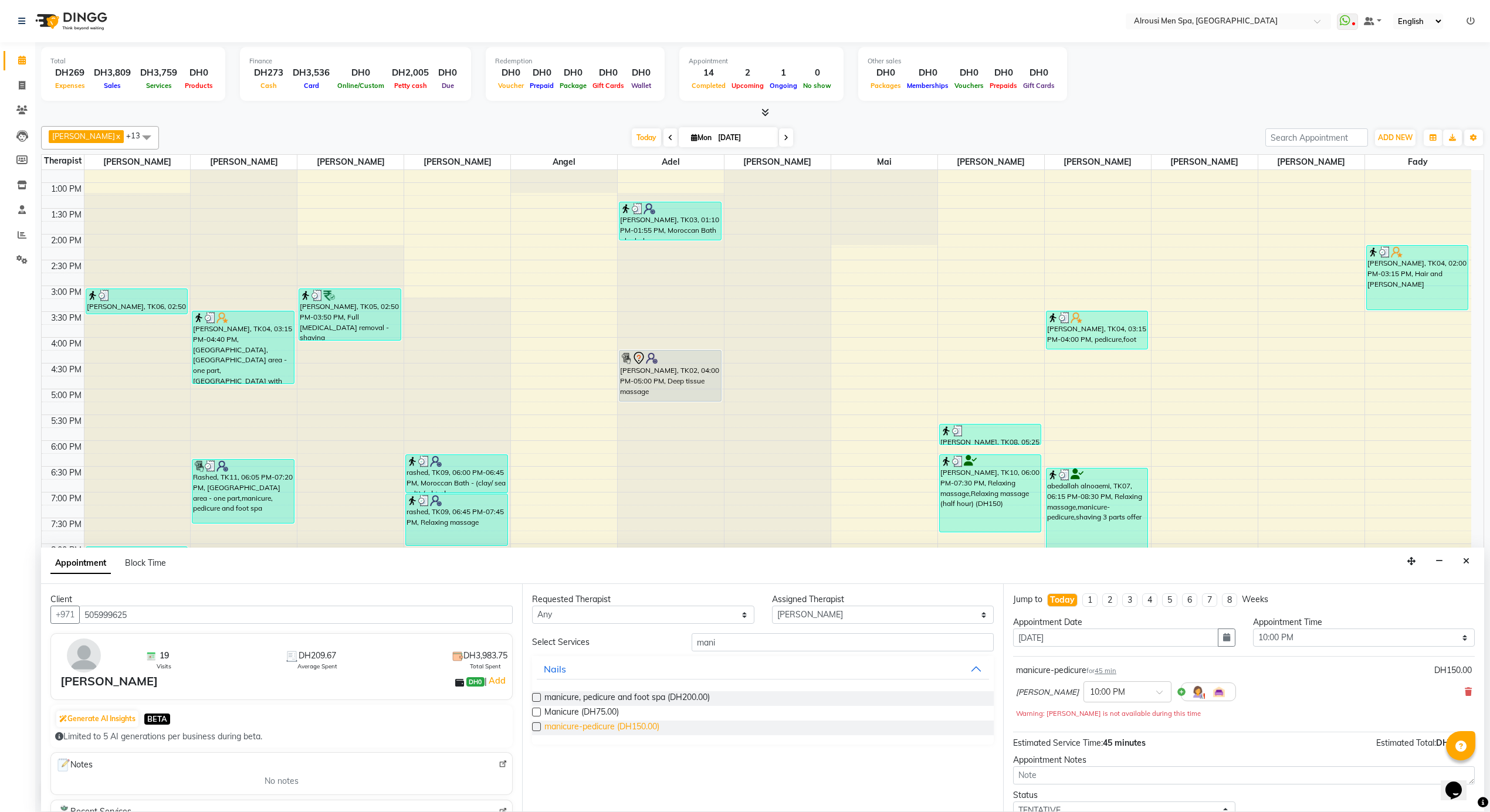
click at [648, 724] on span "manicure-pedicure (DH150.00)" at bounding box center [602, 728] width 115 height 15
checkbox input "false"
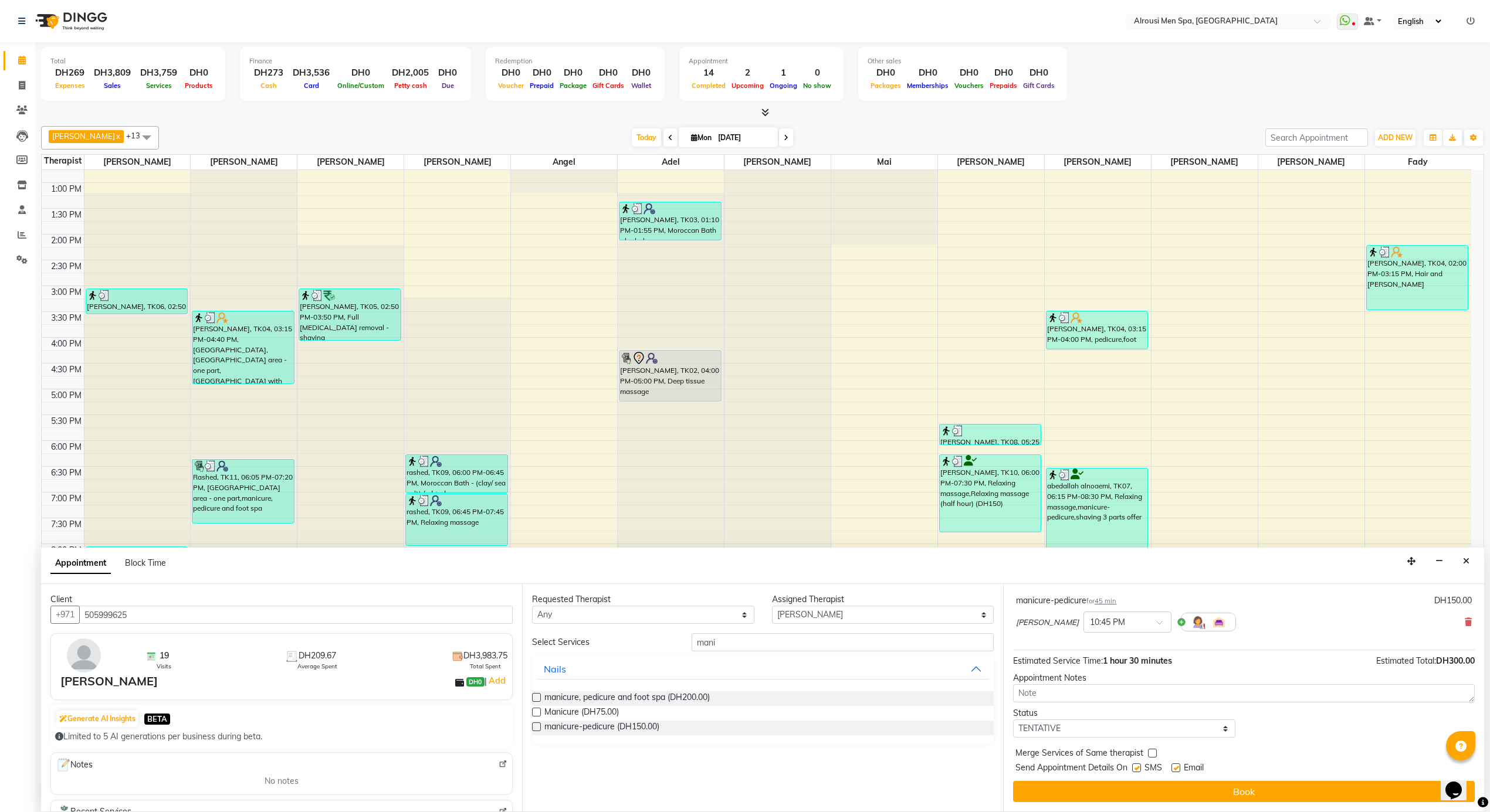
click at [1174, 770] on label at bounding box center [1176, 768] width 9 height 9
click at [1174, 770] on input "checkbox" at bounding box center [1175, 769] width 8 height 8
checkbox input "false"
click at [1139, 765] on label at bounding box center [1136, 768] width 9 height 9
click at [1139, 765] on input "checkbox" at bounding box center [1136, 769] width 8 height 8
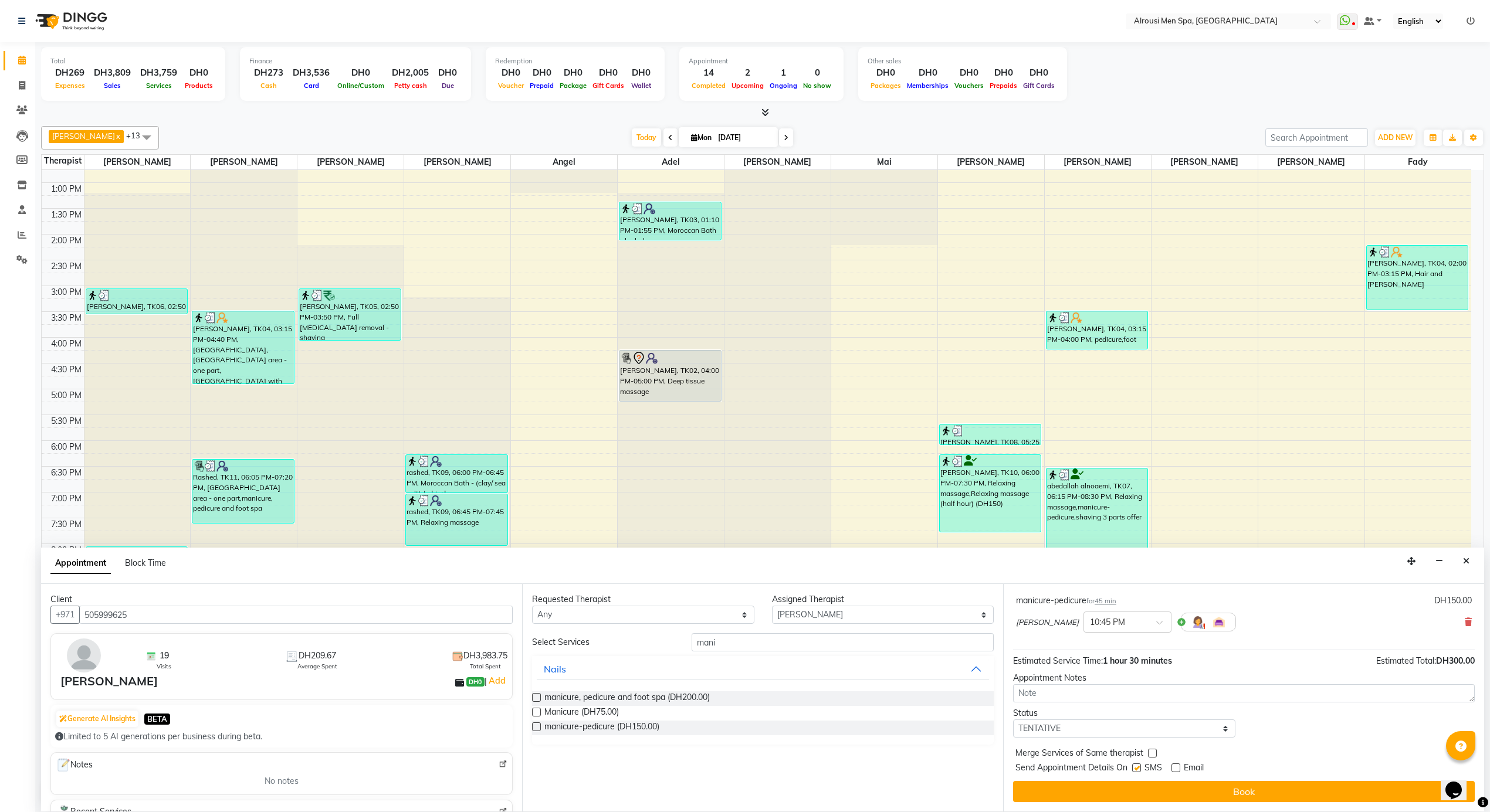
checkbox input "false"
click at [1141, 780] on div "Jump to [DATE] 1 2 3 4 5 6 7 8 Weeks Appointment Date [DATE] Appointment Time S…" at bounding box center [1244, 698] width 481 height 228
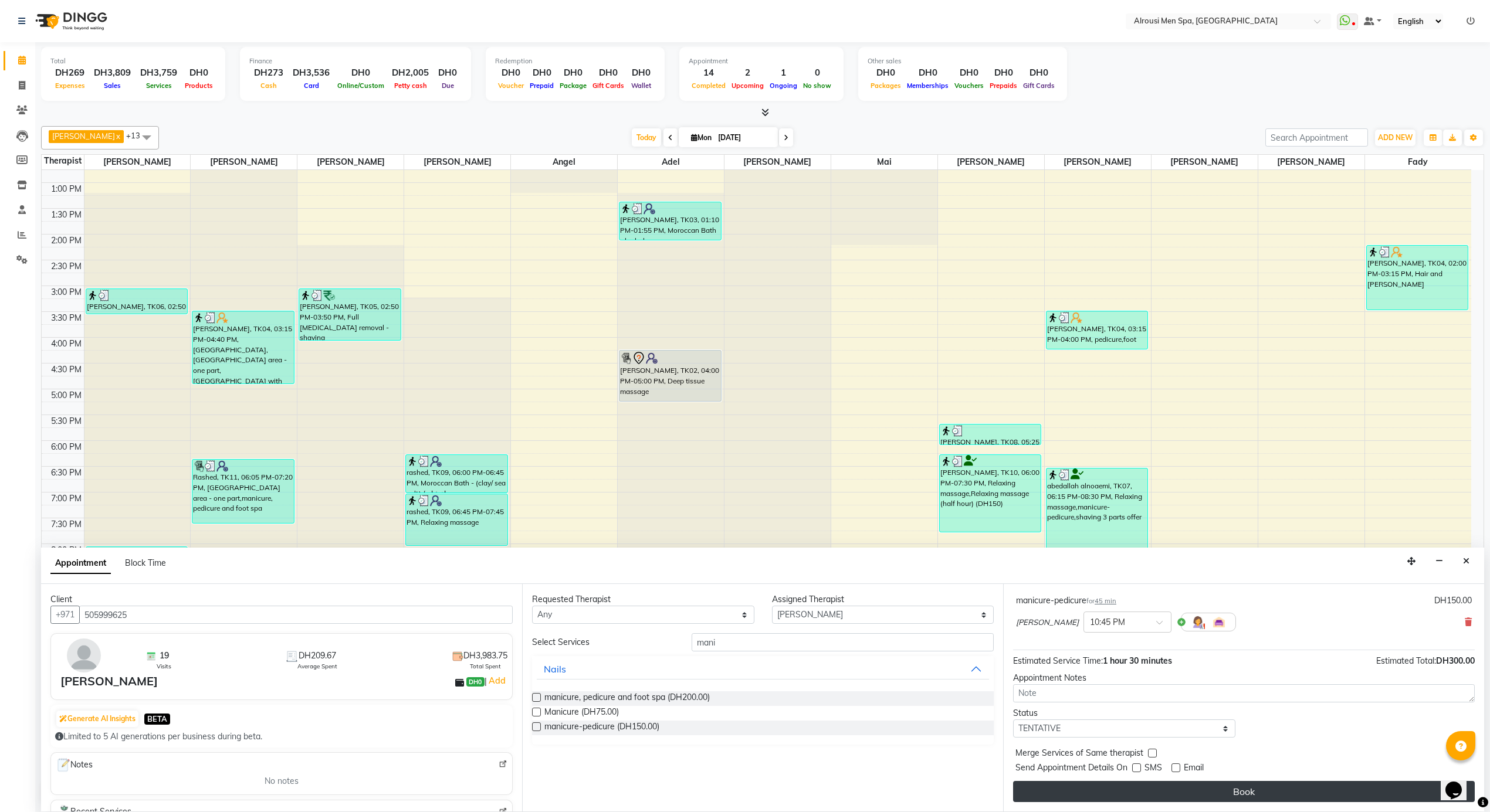
click at [1141, 786] on button "Book" at bounding box center [1244, 791] width 462 height 21
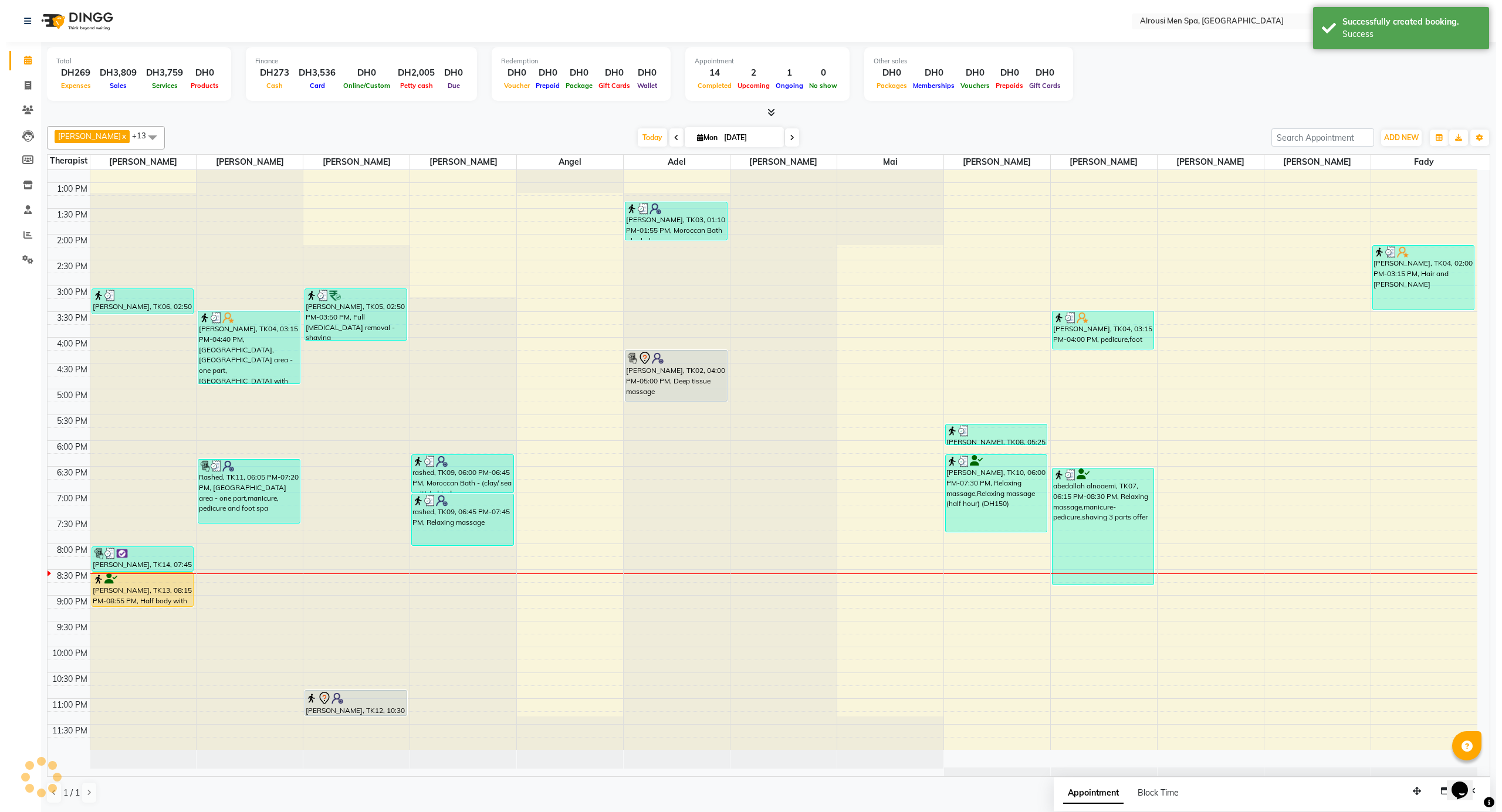
scroll to position [0, 0]
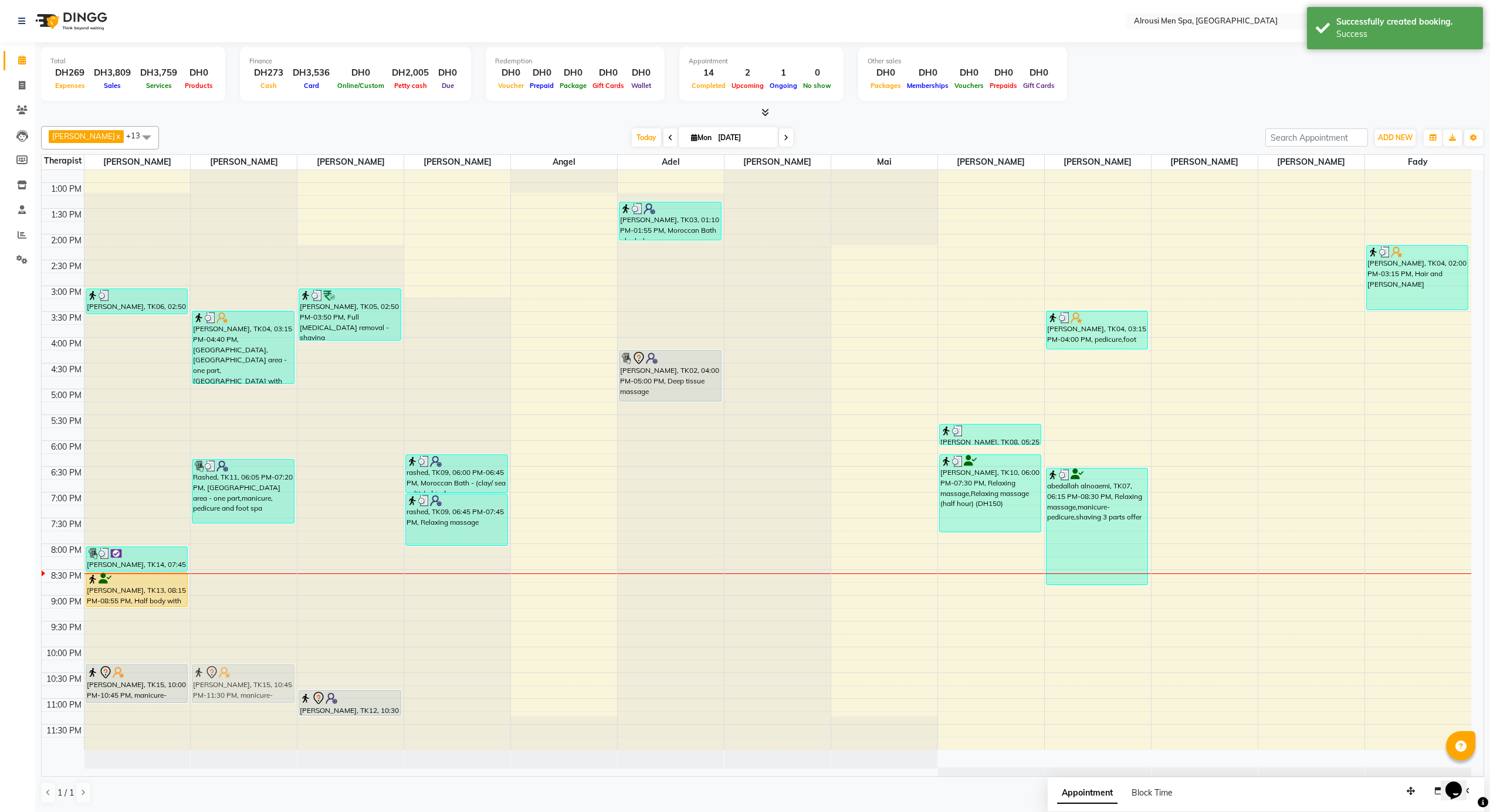
drag, startPoint x: 249, startPoint y: 712, endPoint x: 252, endPoint y: 667, distance: 45.1
click at [252, 667] on div "[PERSON_NAME], TK04, 03:15 PM-04:40 PM, [GEOGRAPHIC_DATA],[GEOGRAPHIC_DATA] are…" at bounding box center [244, 131] width 106 height 1238
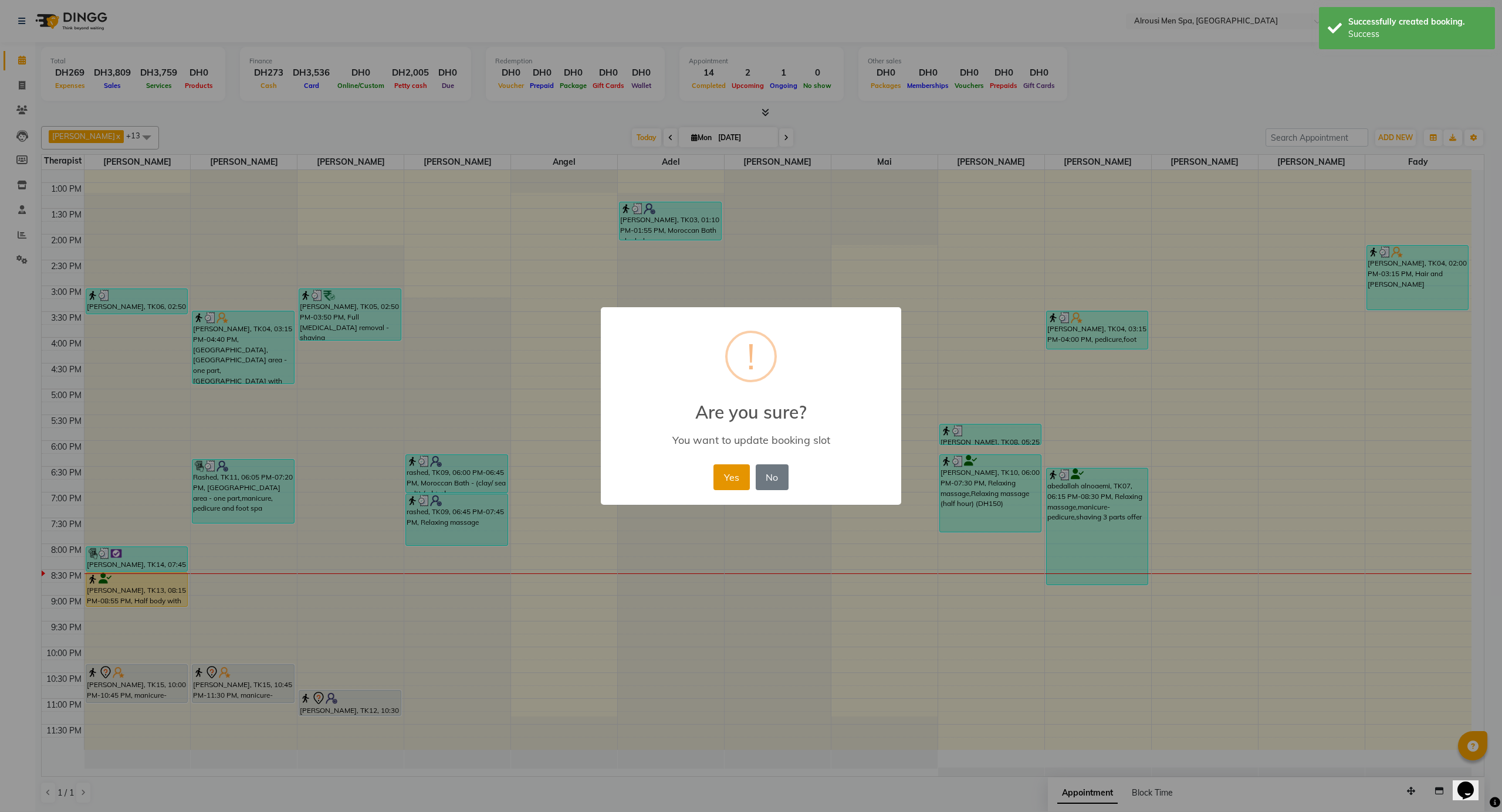
click at [730, 475] on button "Yes" at bounding box center [731, 477] width 36 height 26
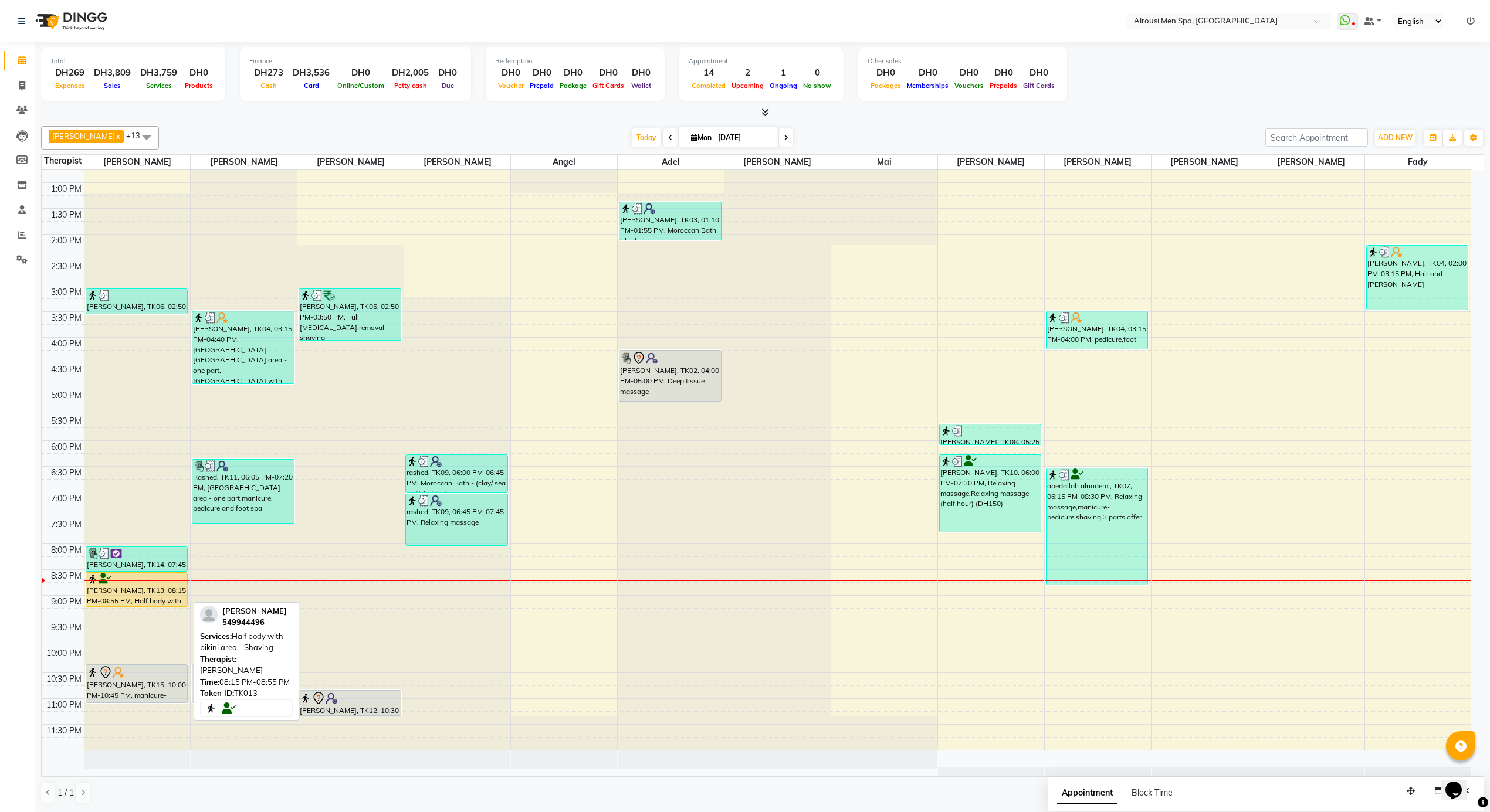
click at [172, 594] on div "[PERSON_NAME], TK13, 08:15 PM-08:55 PM, Half body with bikini area - Shaving" at bounding box center [137, 590] width 101 height 33
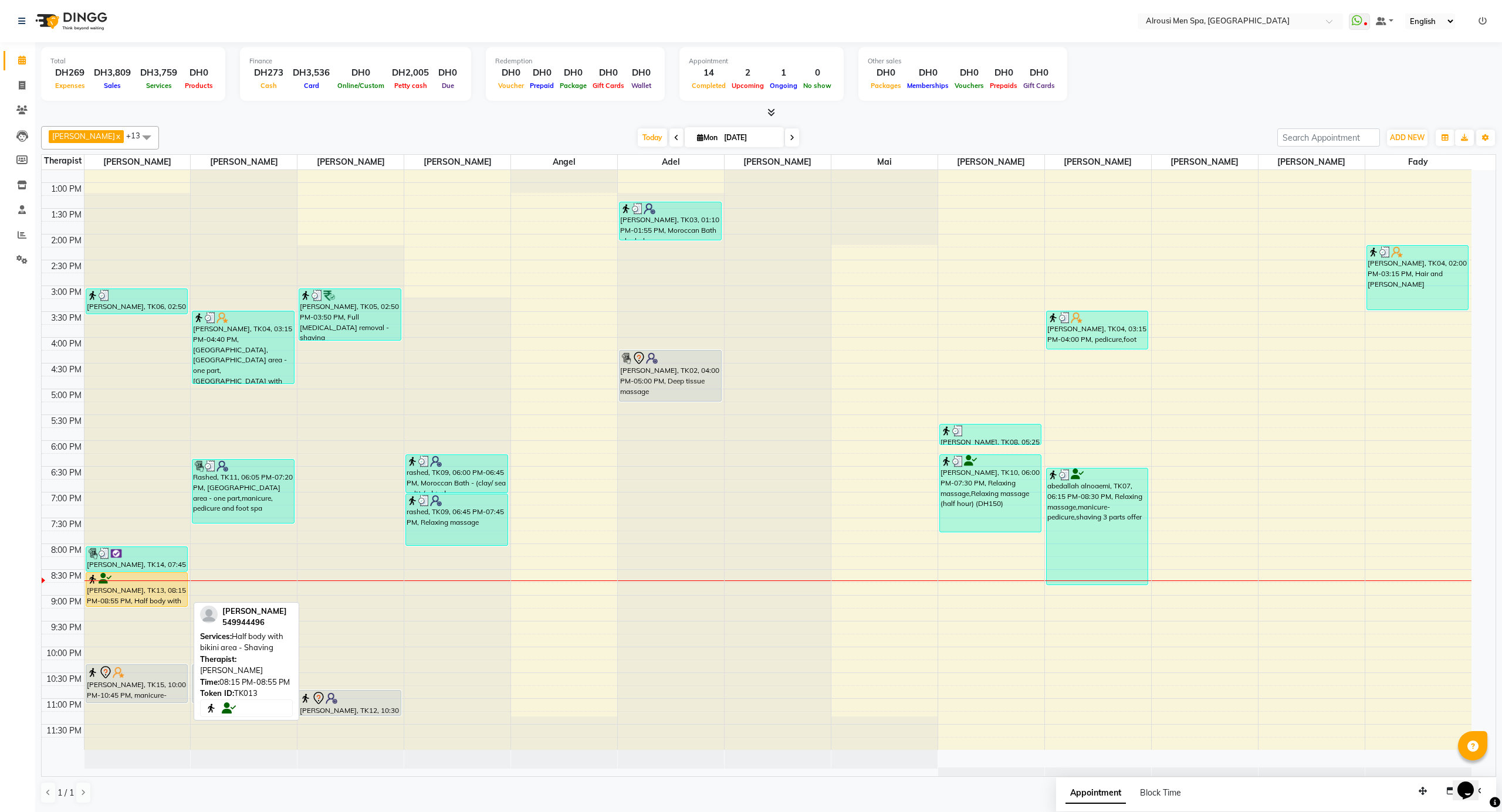
select select "1"
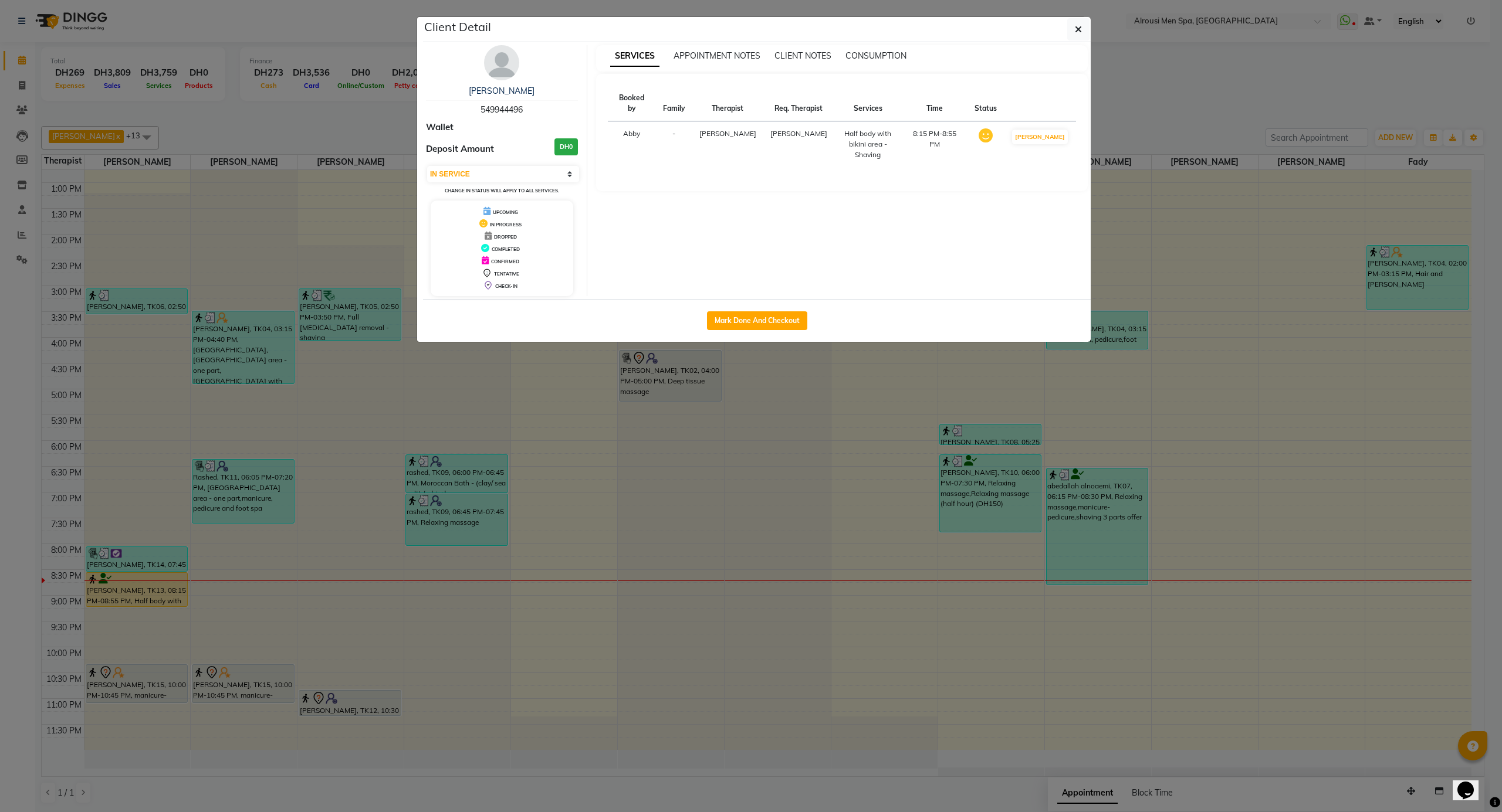
click at [324, 197] on ngb-modal-window "Client Detail [PERSON_NAME] 549944496 Wallet Deposit Amount DH0 Select IN SERVI…" at bounding box center [751, 406] width 1502 height 812
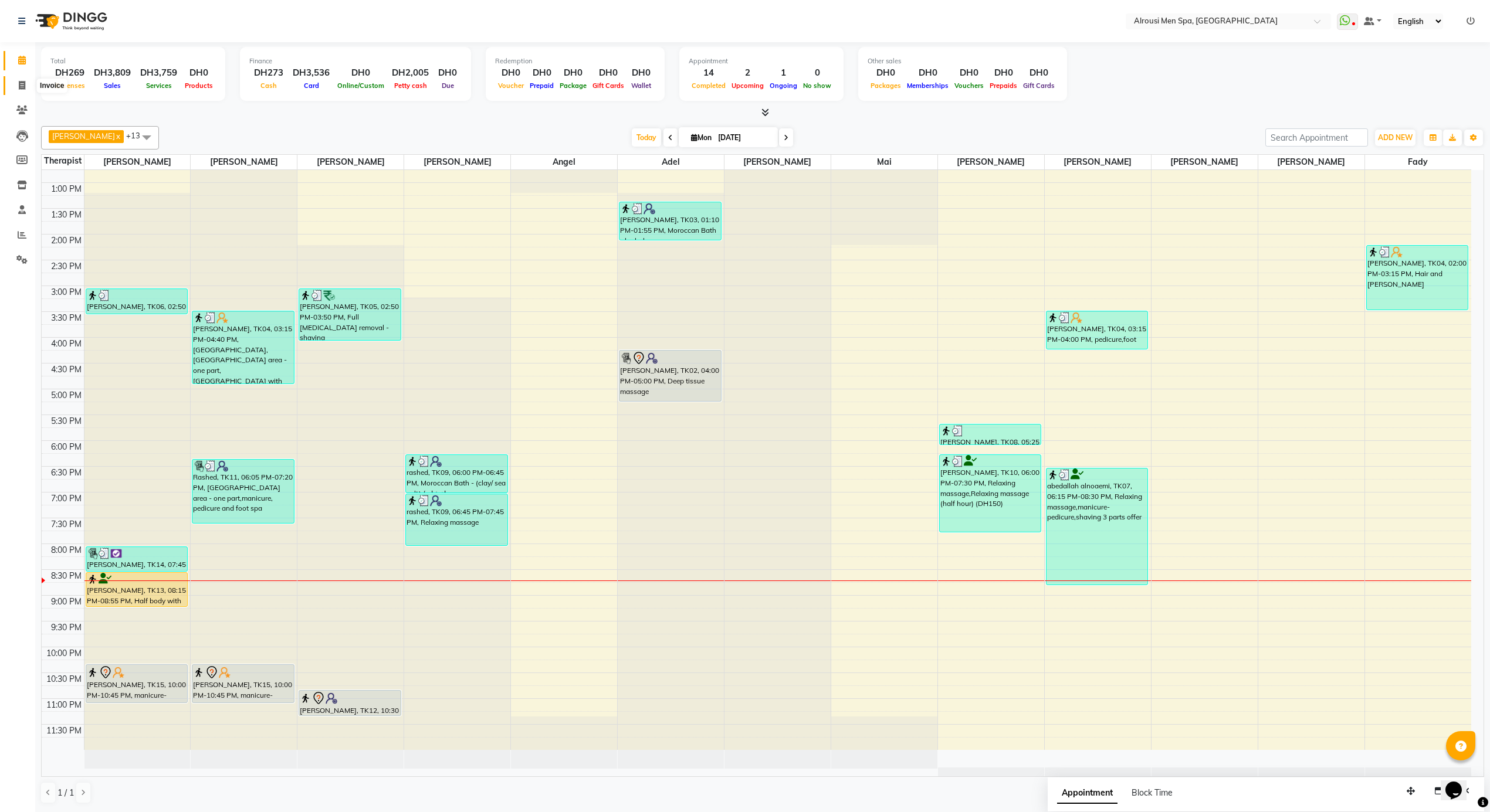
click at [18, 87] on icon at bounding box center [21, 85] width 7 height 9
select select "service"
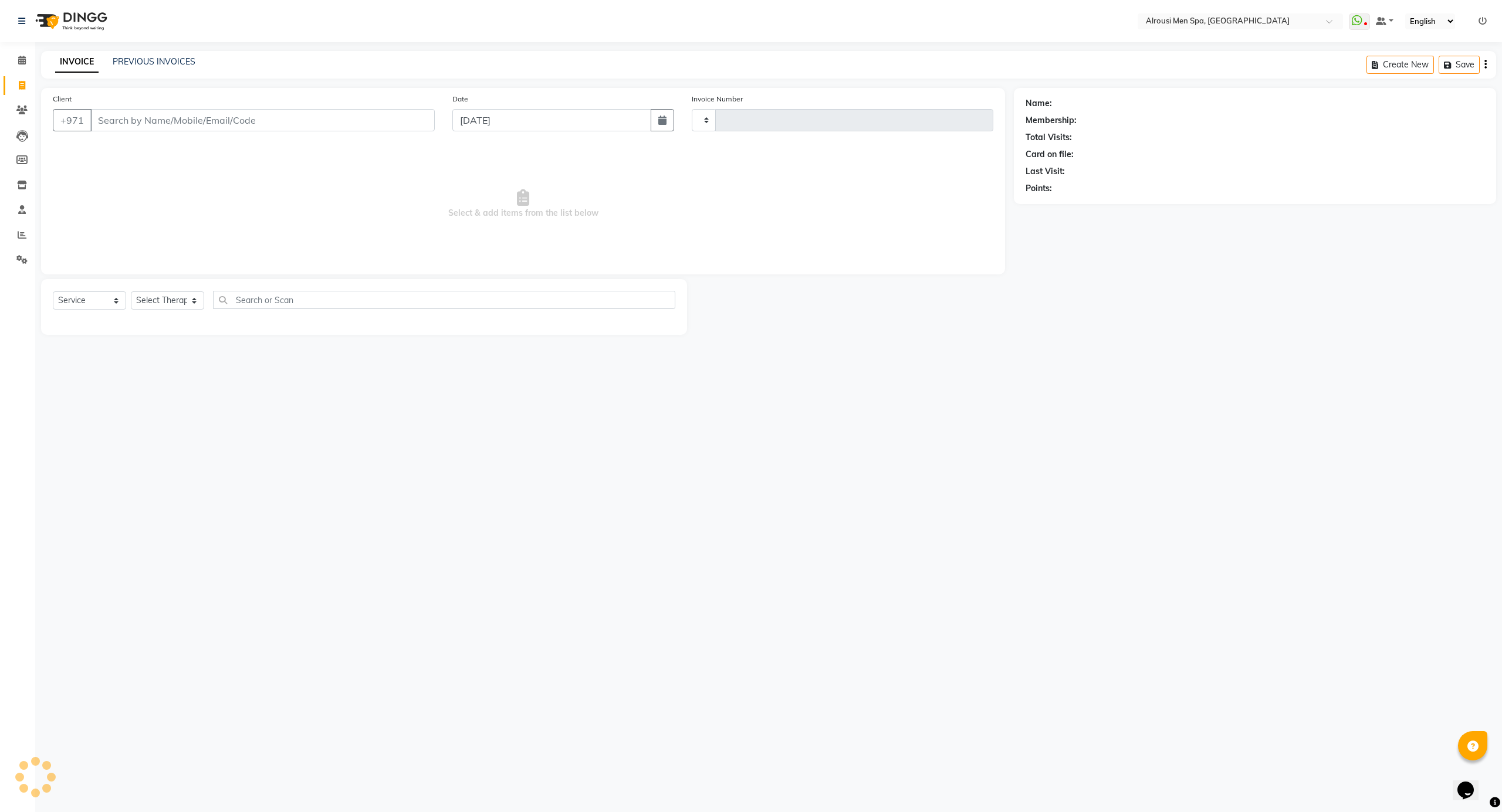
type input "3557"
select select "5688"
